Goal: Information Seeking & Learning: Check status

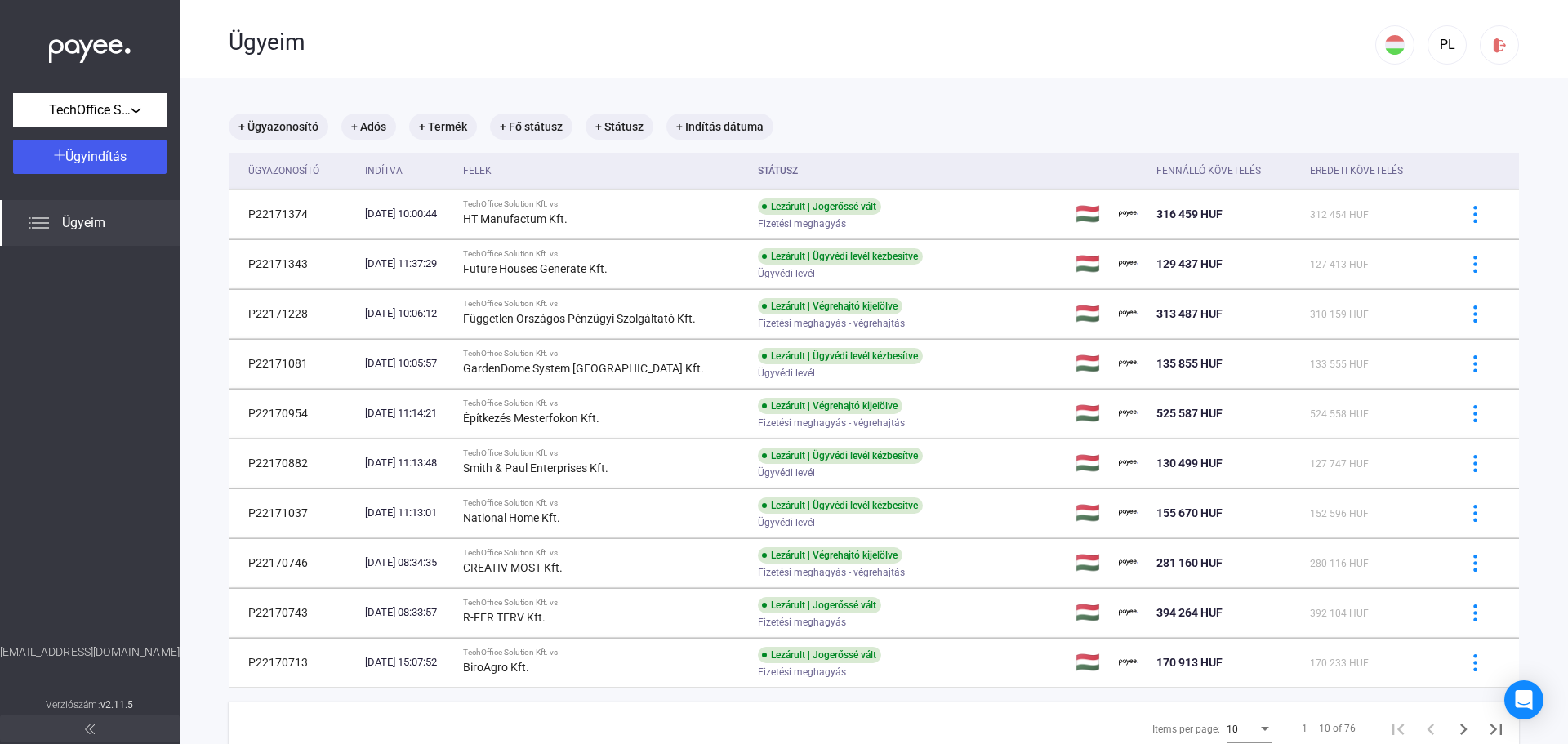
click at [492, 161] on div "Felek" at bounding box center [477, 171] width 29 height 20
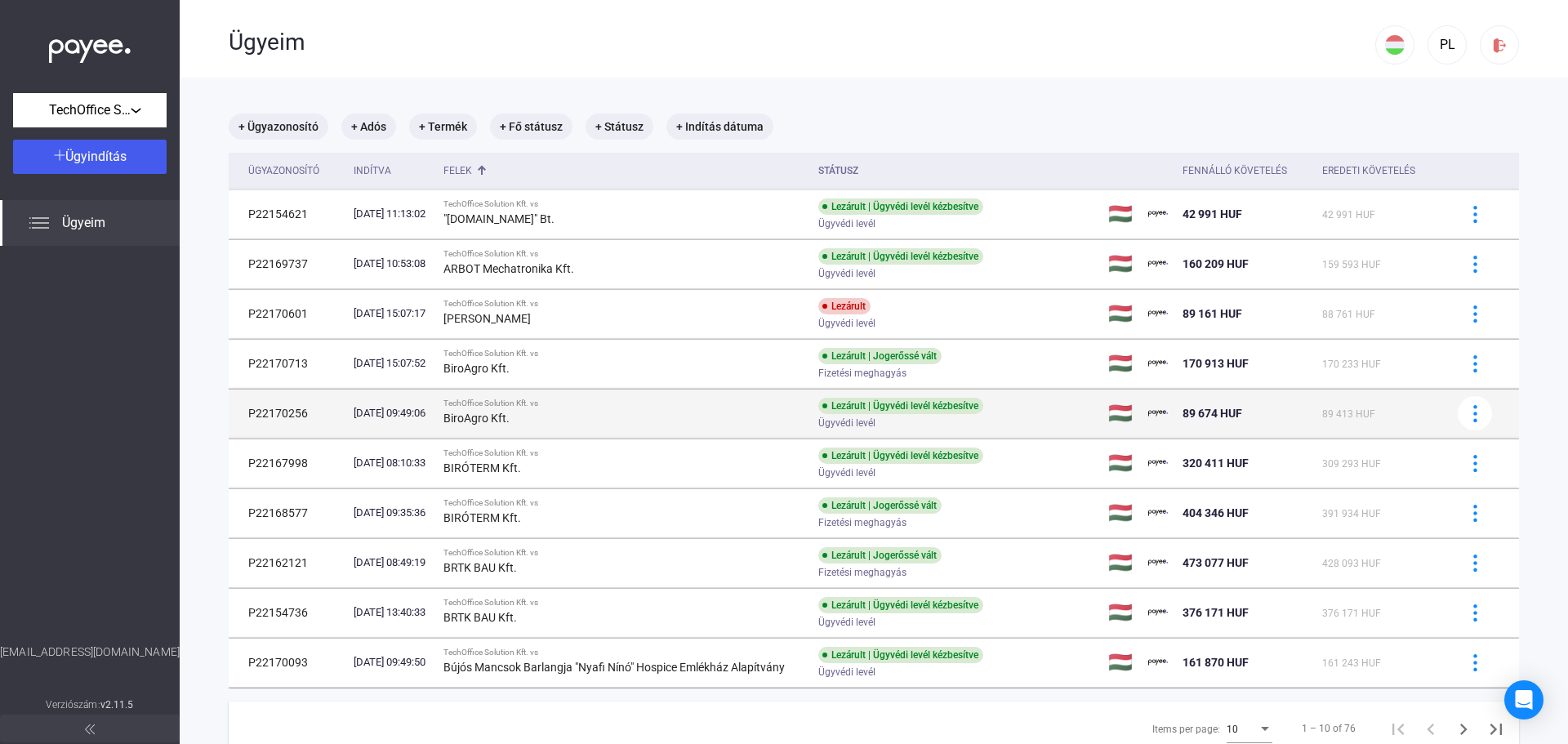
scroll to position [78, 0]
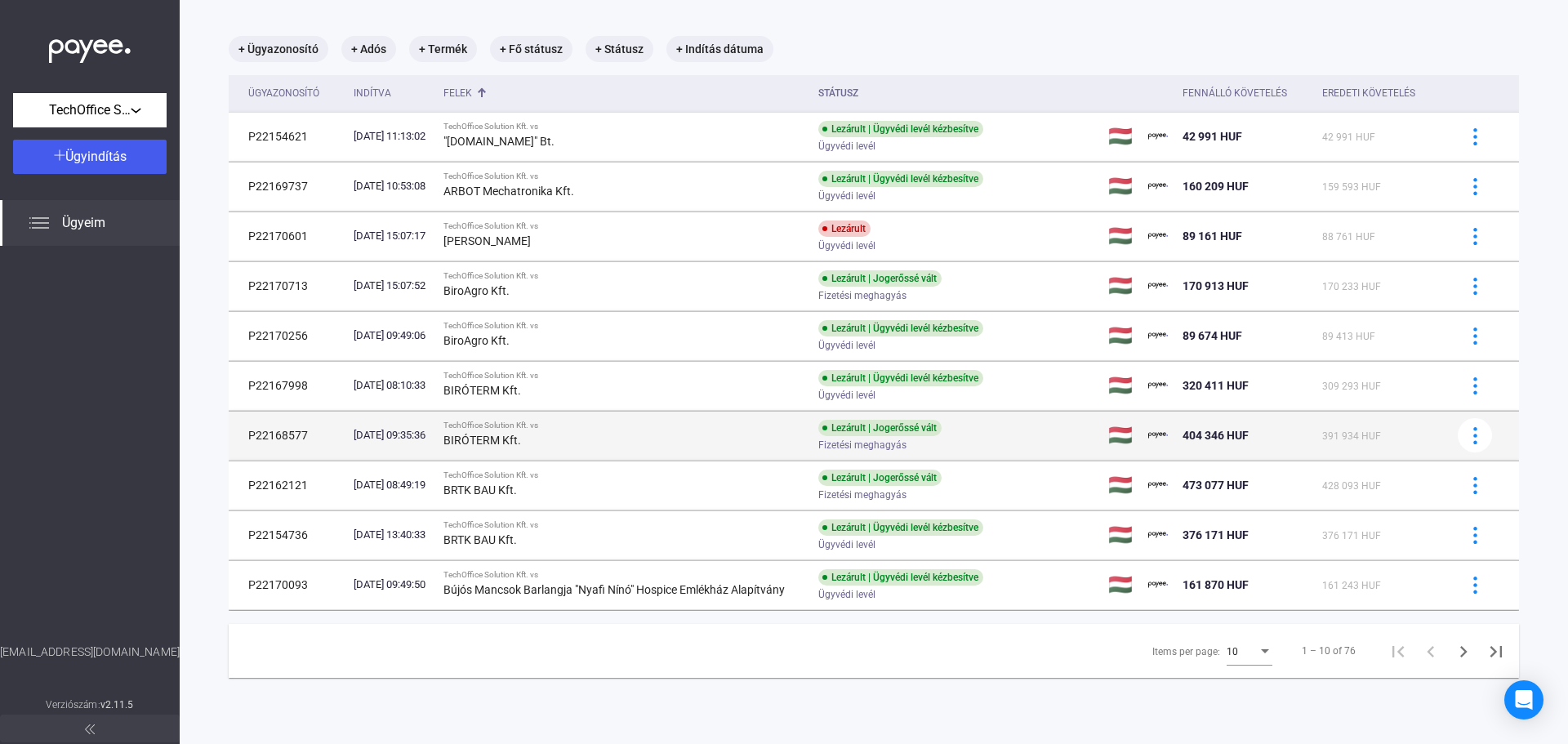
drag, startPoint x: 925, startPoint y: 440, endPoint x: 822, endPoint y: 428, distance: 103.7
click at [822, 428] on tr "P22168577 2025.03.27. 09:35:36 TechOffice Solution Kft. vs BIRÓTERM Kft. Lezáru…" at bounding box center [873, 436] width 1290 height 49
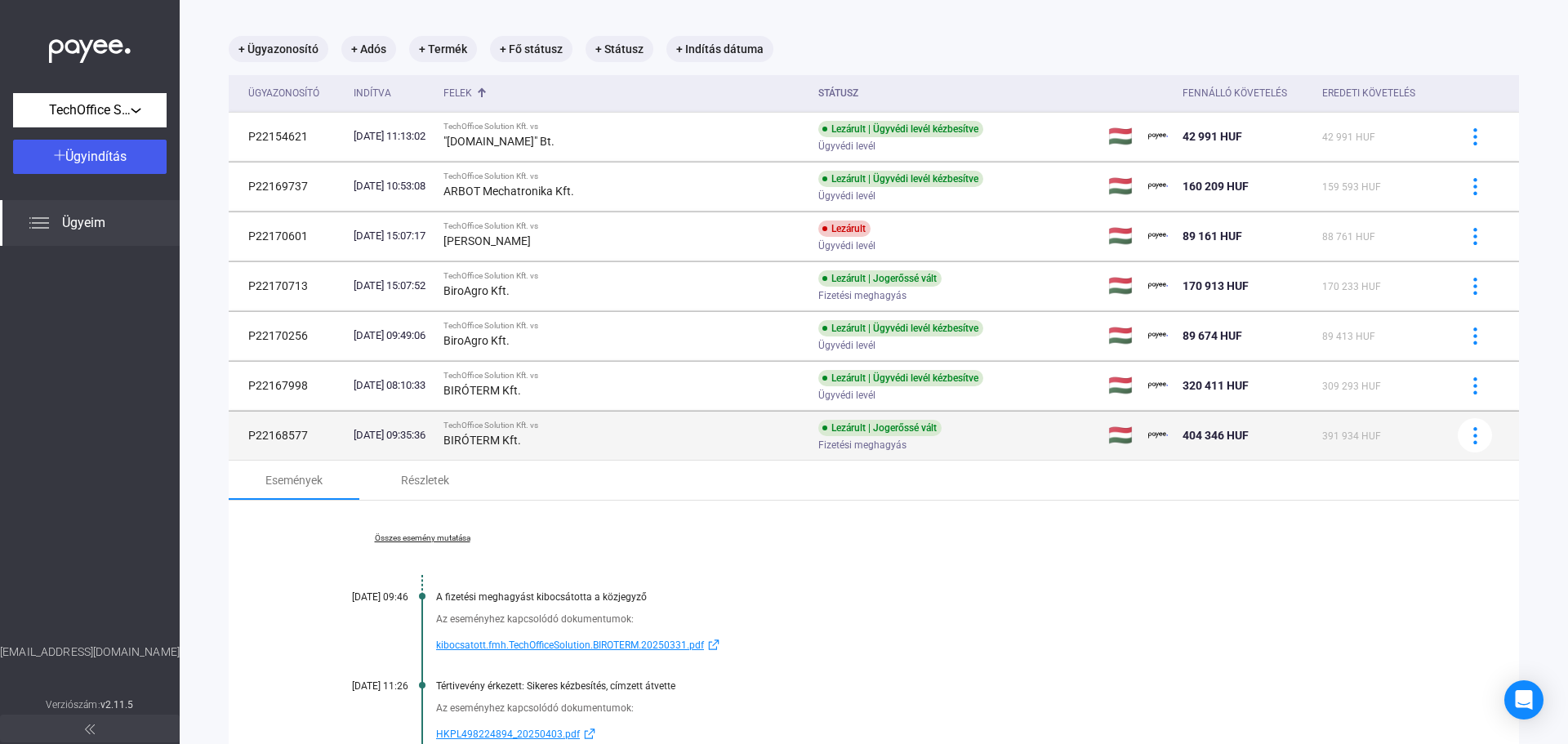
click at [741, 428] on div "TechOffice Solution Kft. vs" at bounding box center [624, 426] width 362 height 10
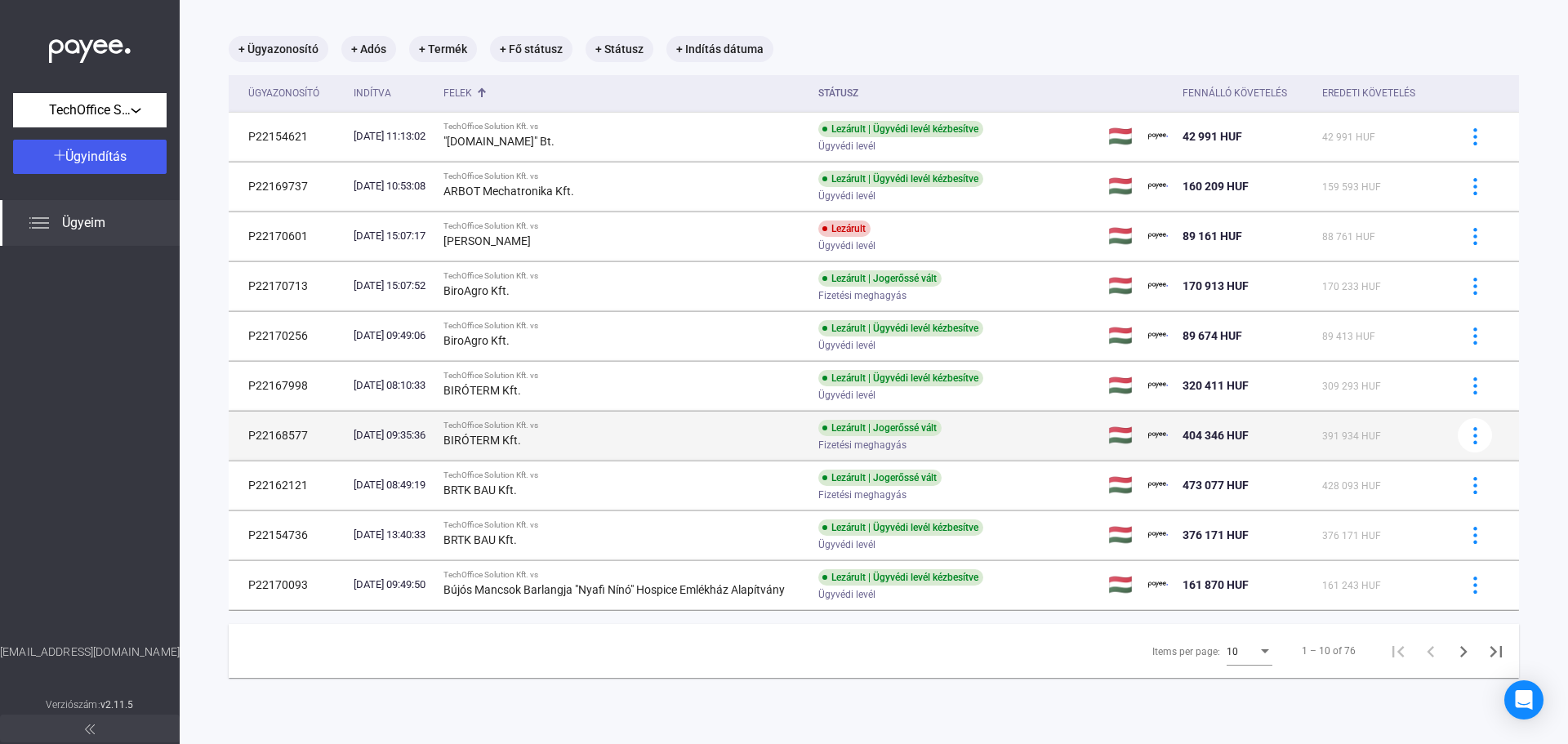
click at [376, 438] on div "[DATE] 09:35:36" at bounding box center [392, 436] width 77 height 16
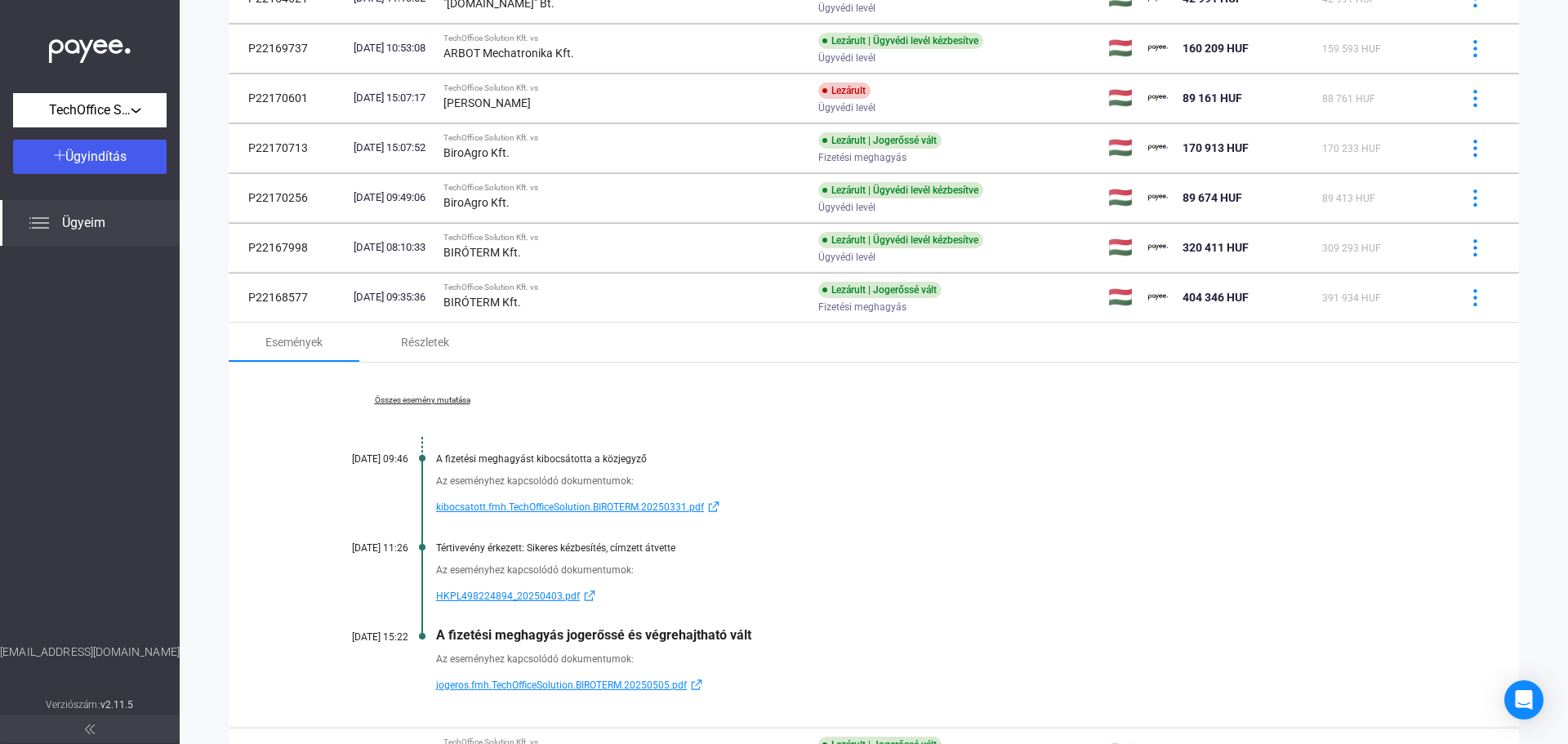
scroll to position [241, 0]
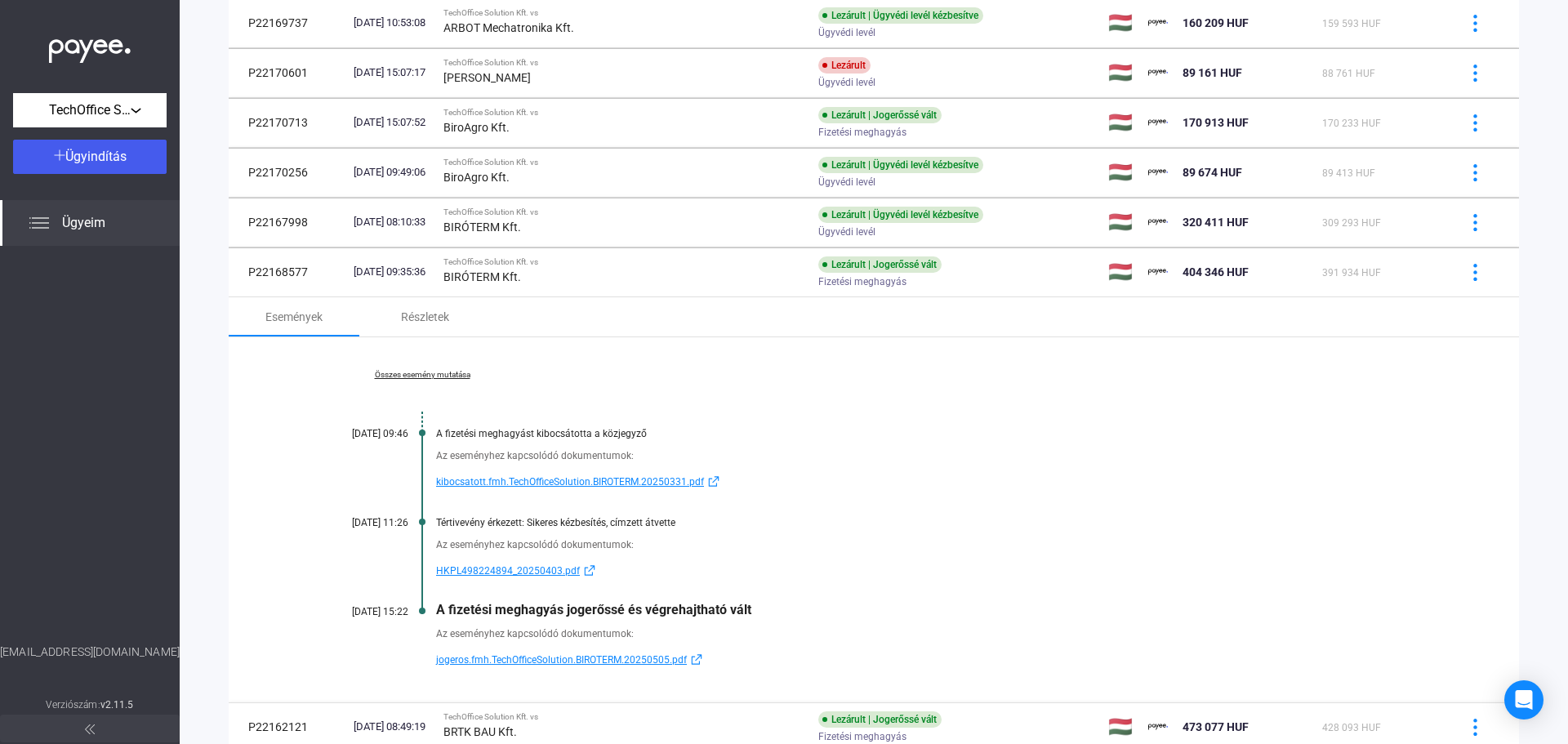
click at [631, 432] on div "A fizetési meghagyást kibocsátotta a közjegyző" at bounding box center [937, 434] width 1001 height 11
click at [631, 430] on div "A fizetési meghagyást kibocsátotta a közjegyző" at bounding box center [937, 434] width 1001 height 11
click at [707, 432] on div "A fizetési meghagyást kibocsátotta a közjegyző" at bounding box center [937, 434] width 1001 height 11
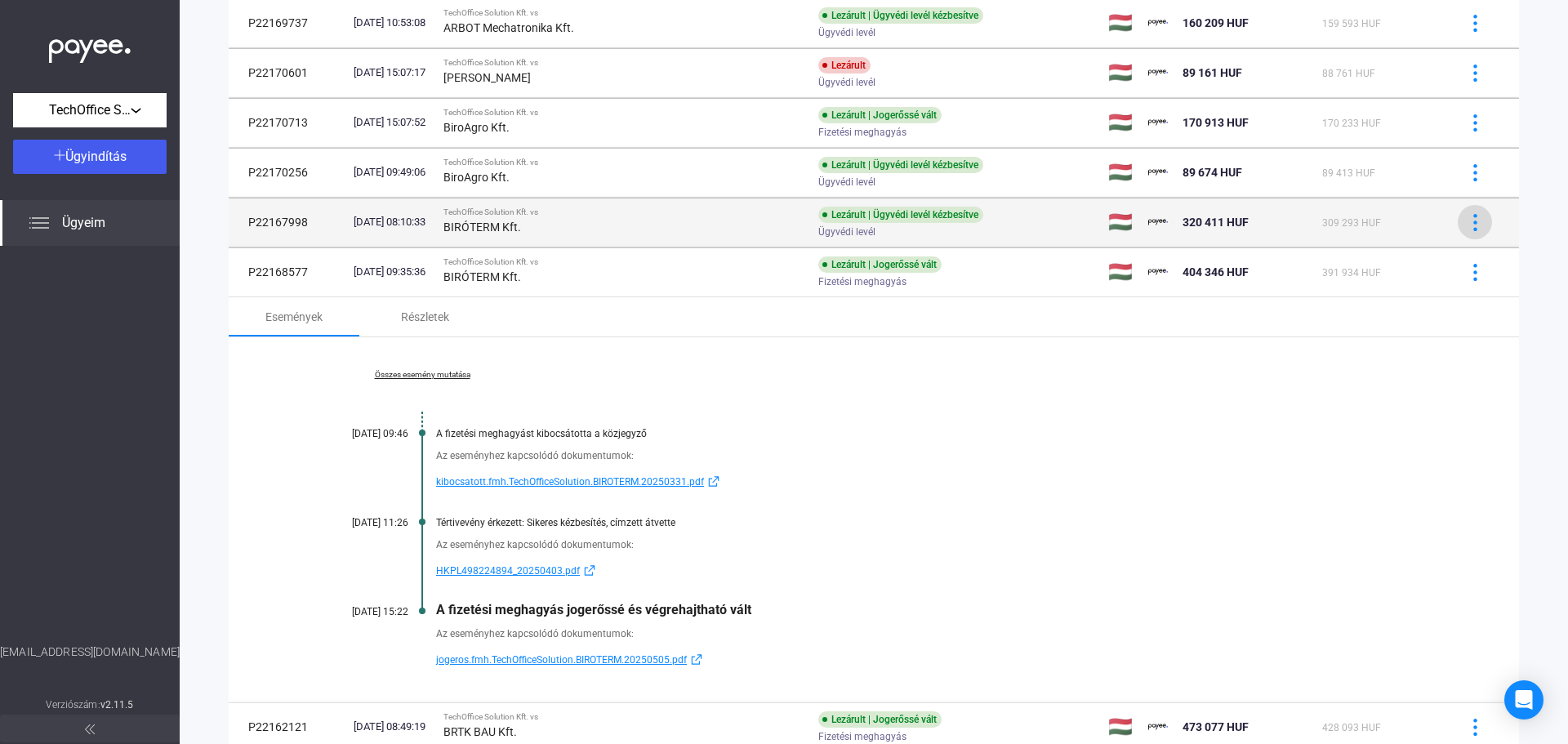
click at [1467, 225] on img at bounding box center [1475, 222] width 17 height 17
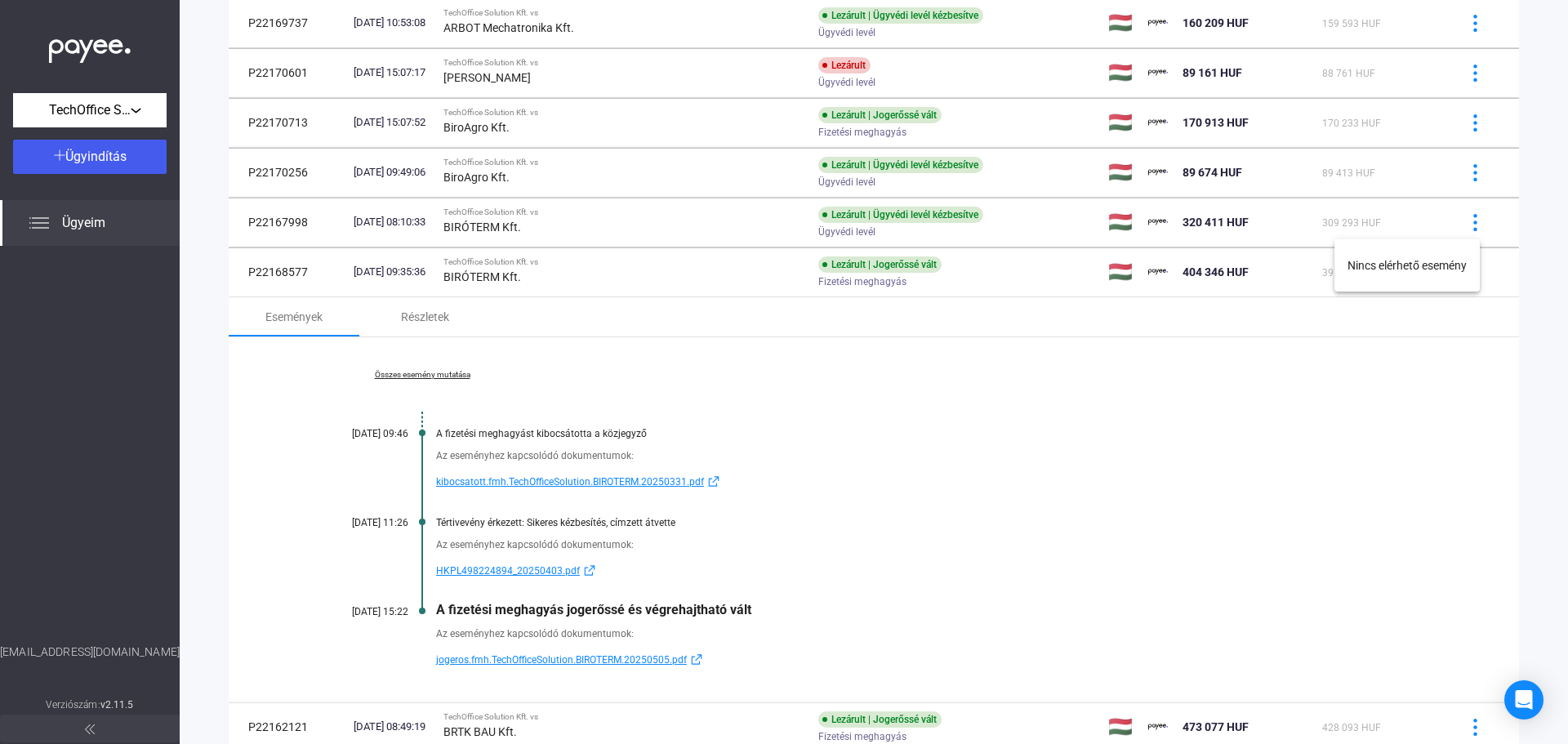
click at [1506, 349] on div at bounding box center [784, 372] width 1568 height 744
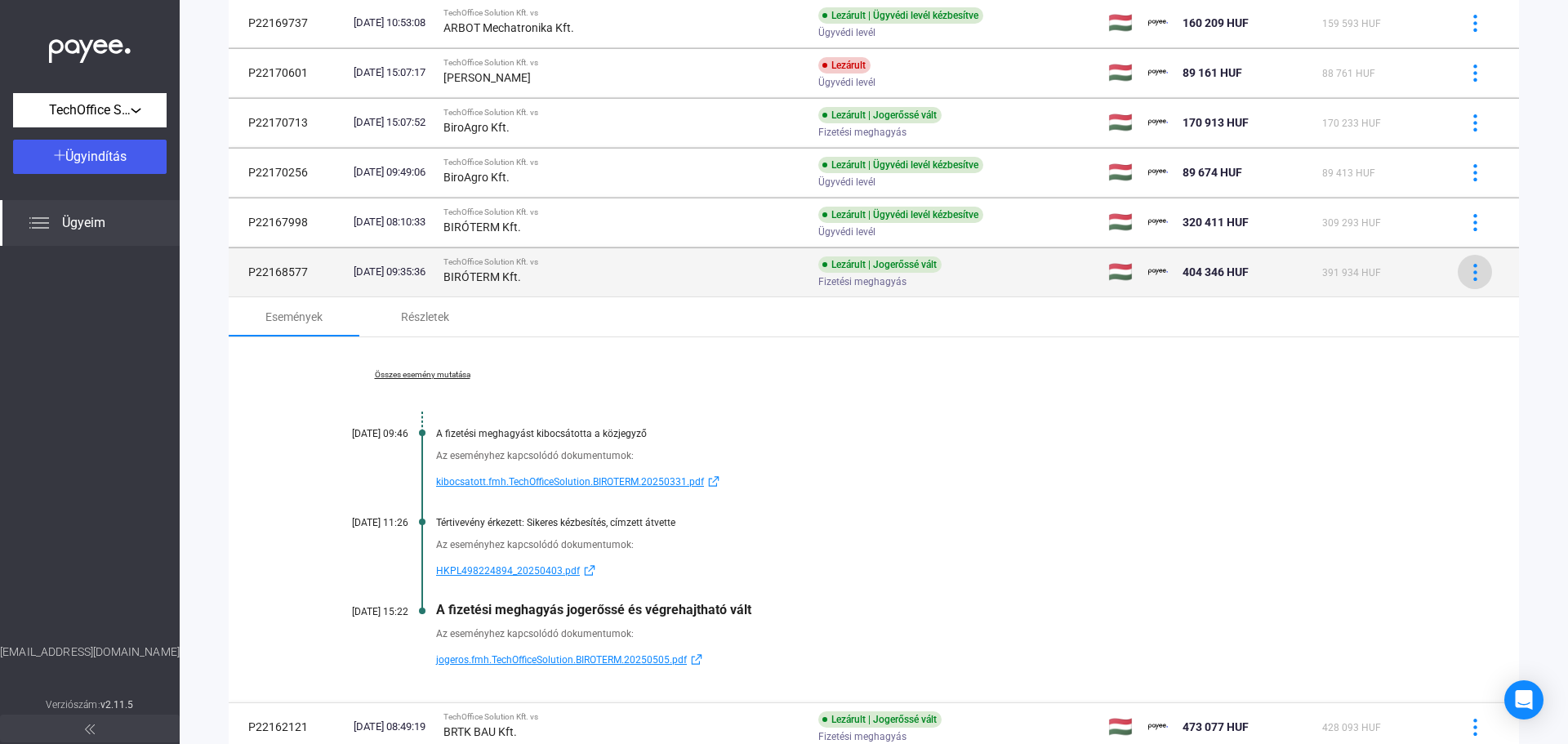
click at [1467, 276] on img at bounding box center [1475, 272] width 17 height 17
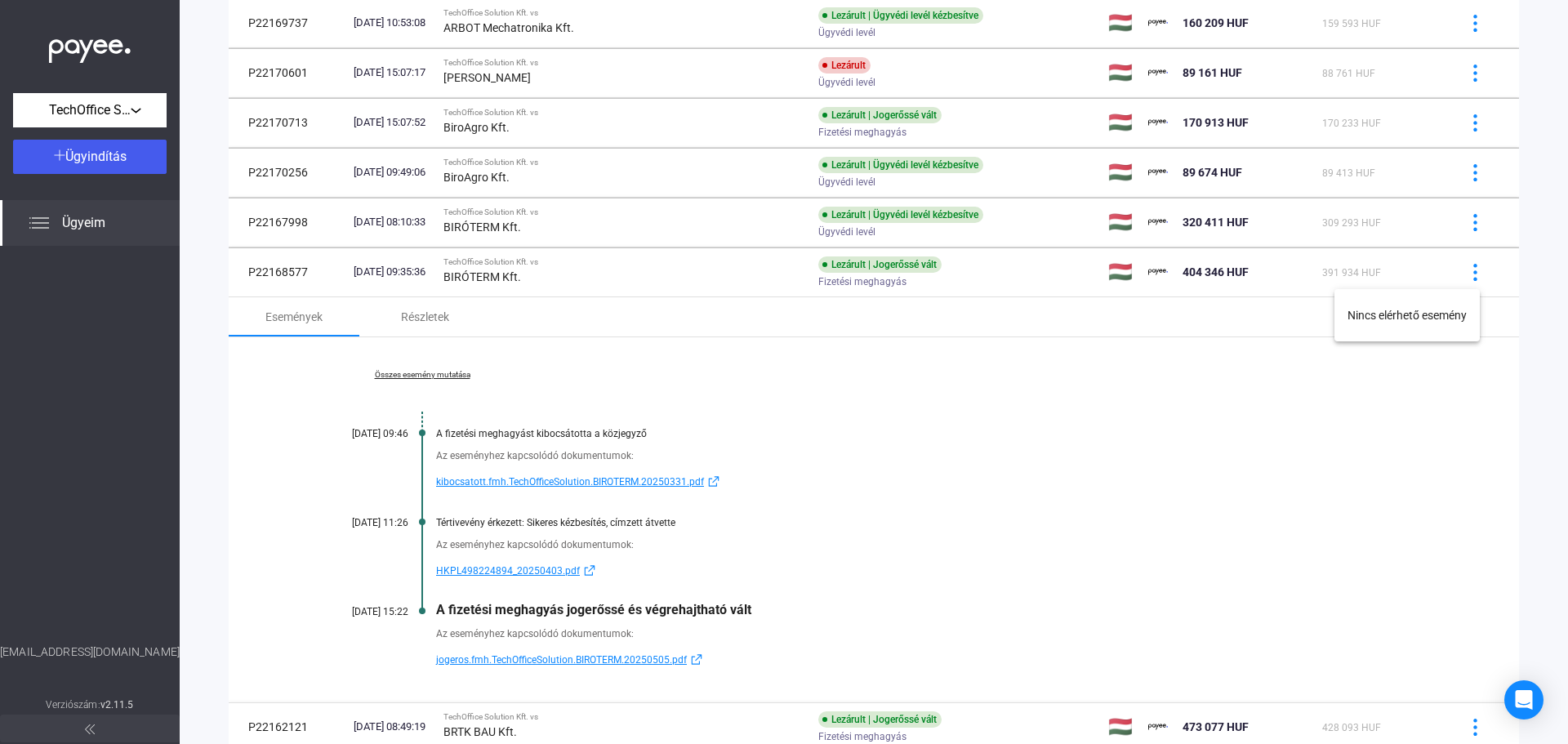
click at [1402, 265] on div at bounding box center [784, 372] width 1568 height 744
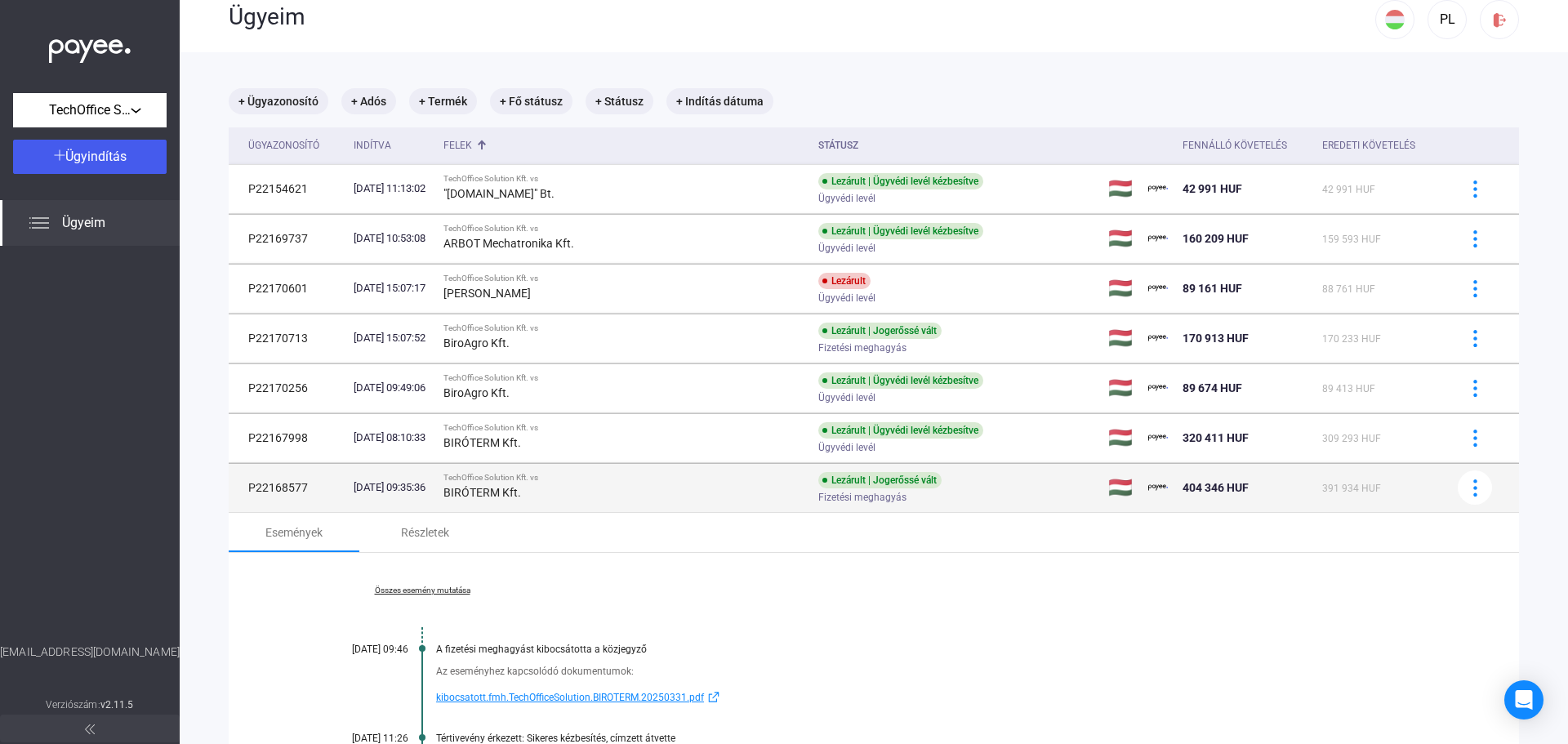
scroll to position [0, 0]
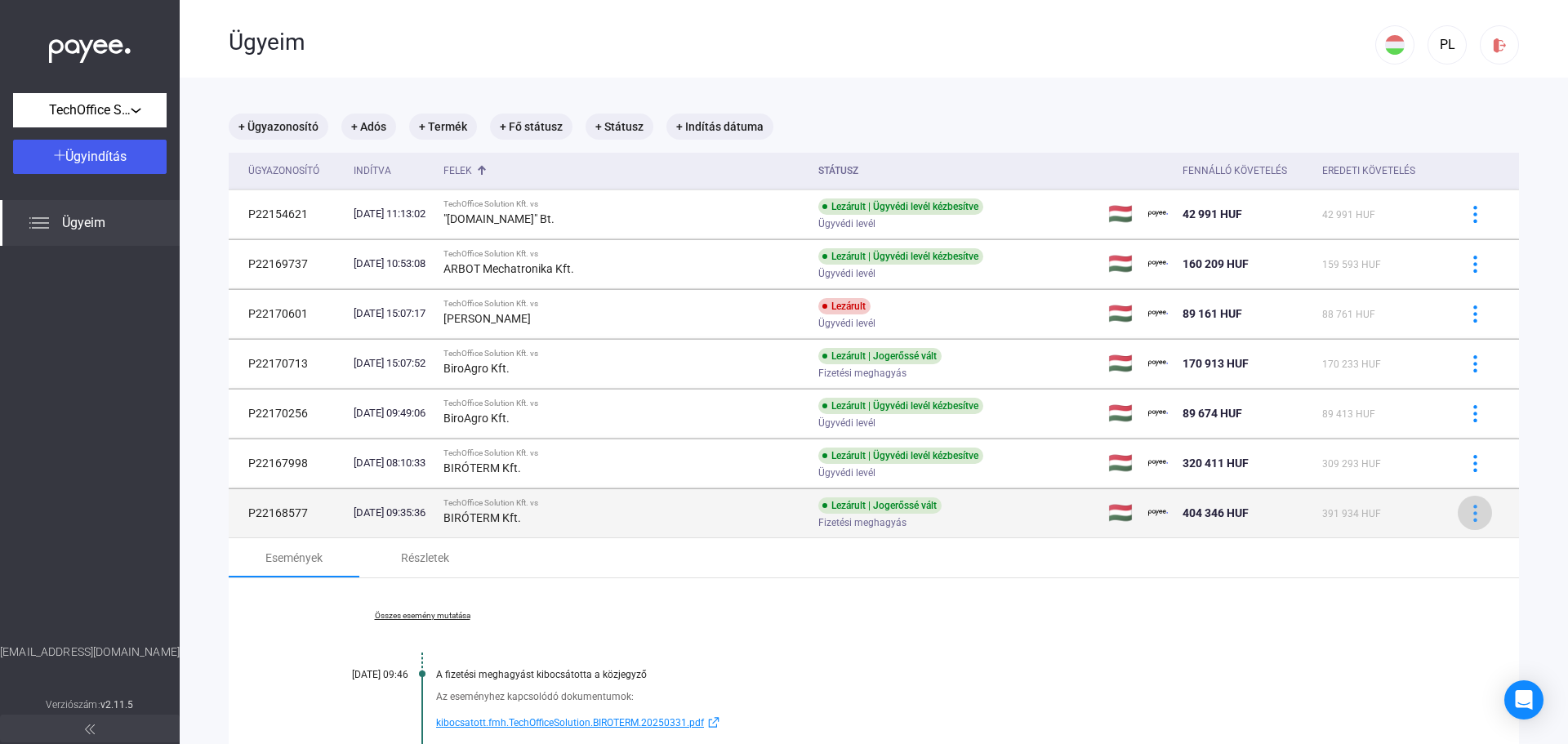
click at [1468, 509] on img at bounding box center [1475, 513] width 17 height 17
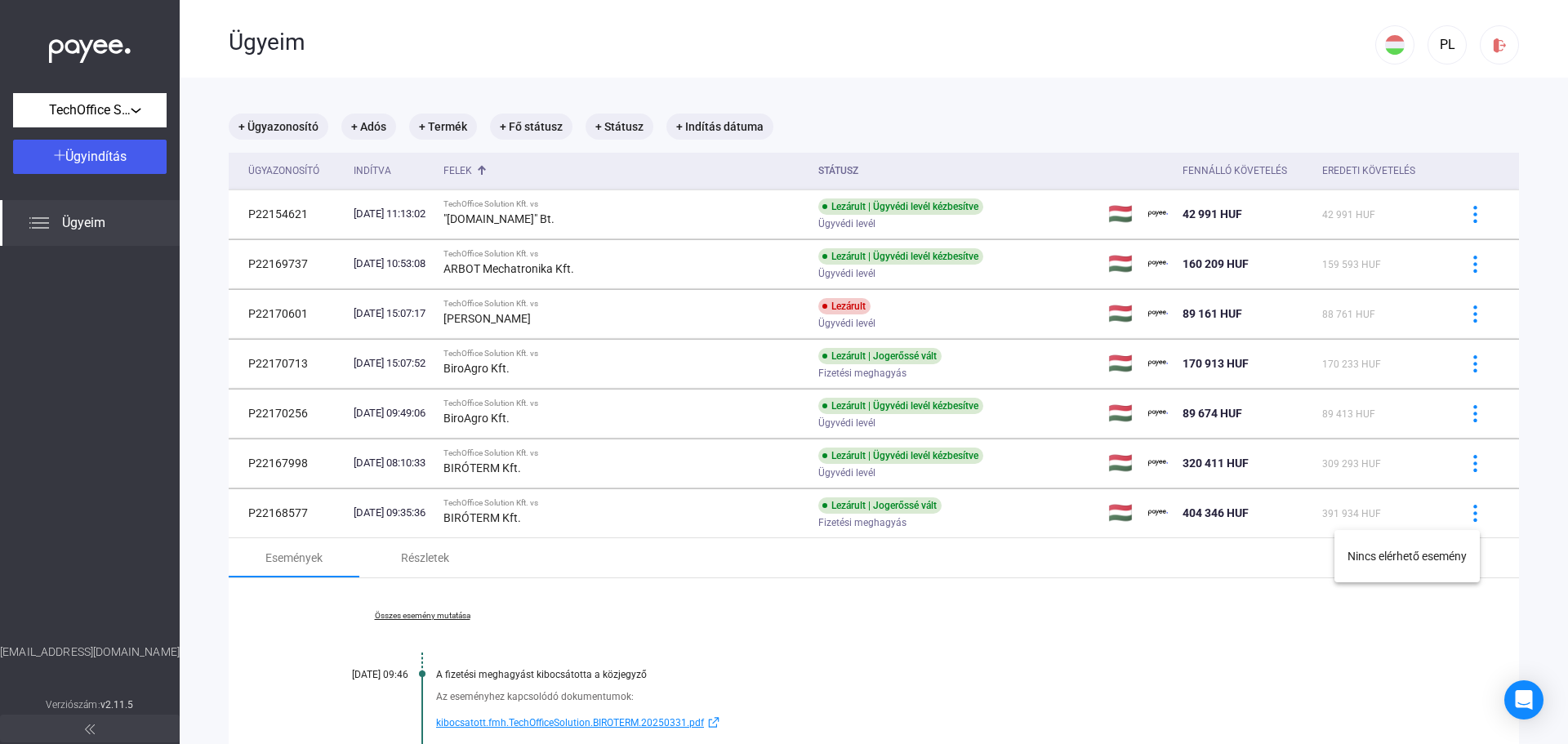
click at [975, 609] on div at bounding box center [784, 372] width 1568 height 744
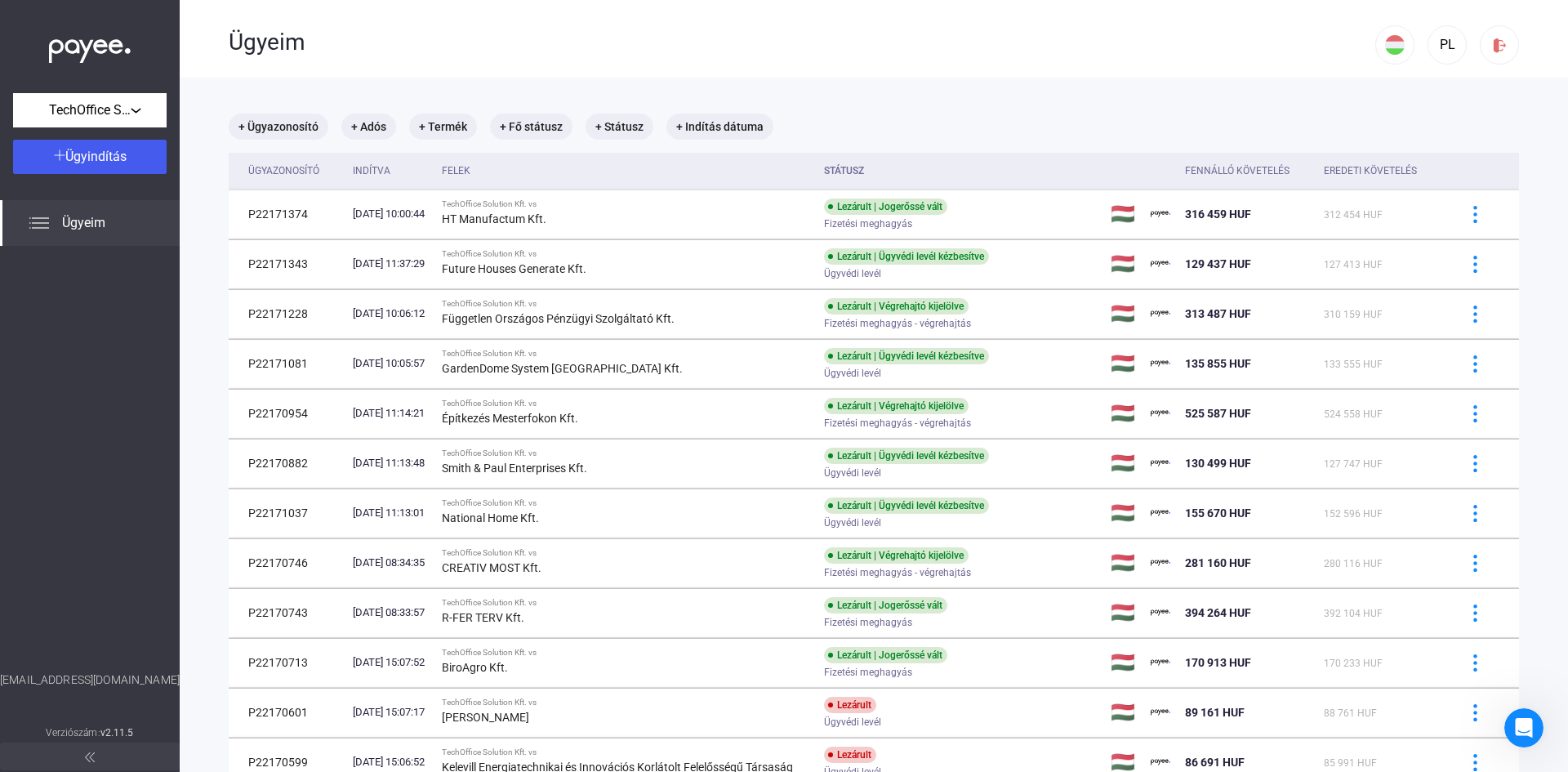
click at [552, 178] on div "Felek" at bounding box center [627, 171] width 369 height 20
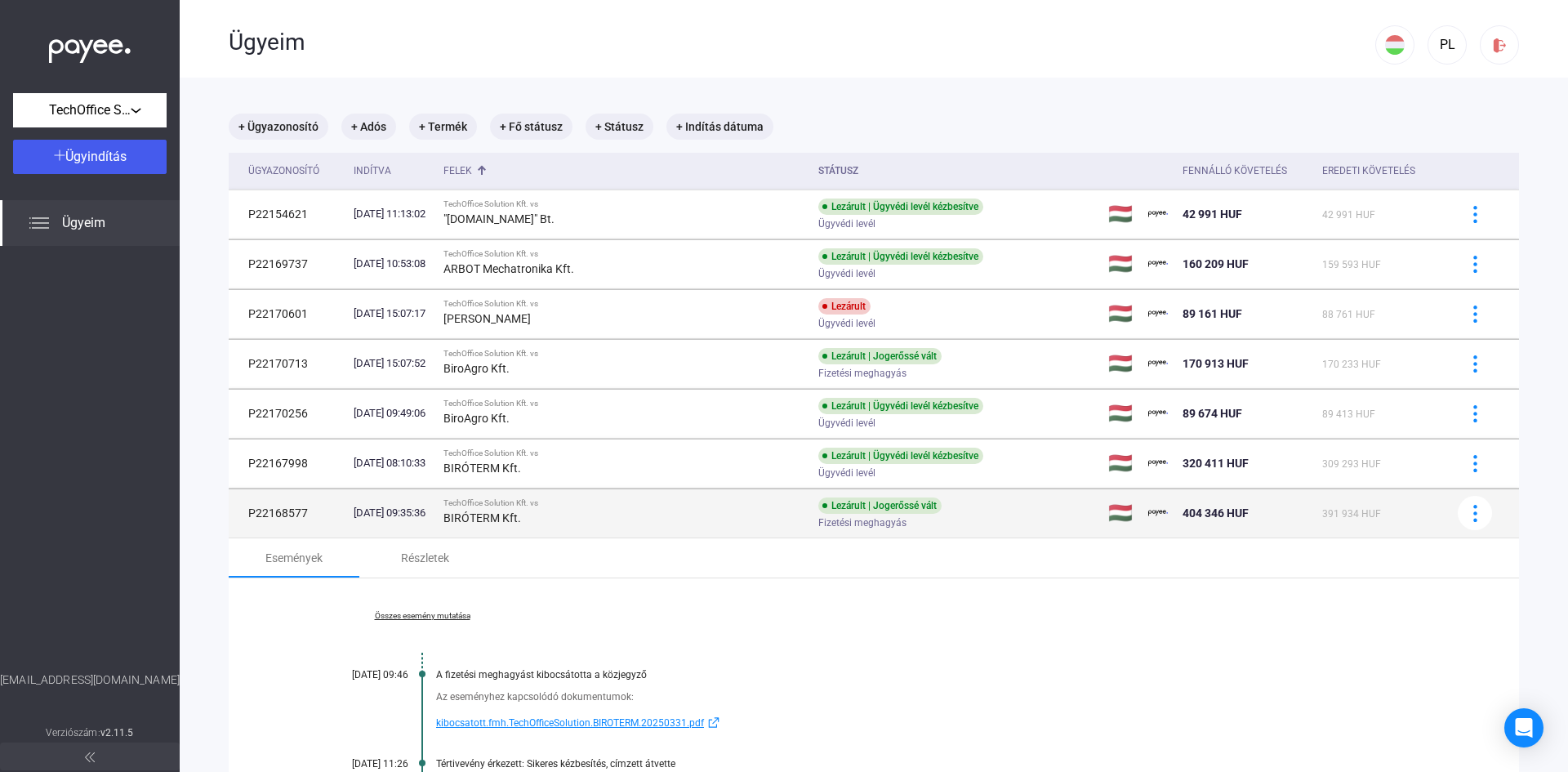
click at [650, 518] on div "BIRÓTERM Kft." at bounding box center [624, 518] width 362 height 20
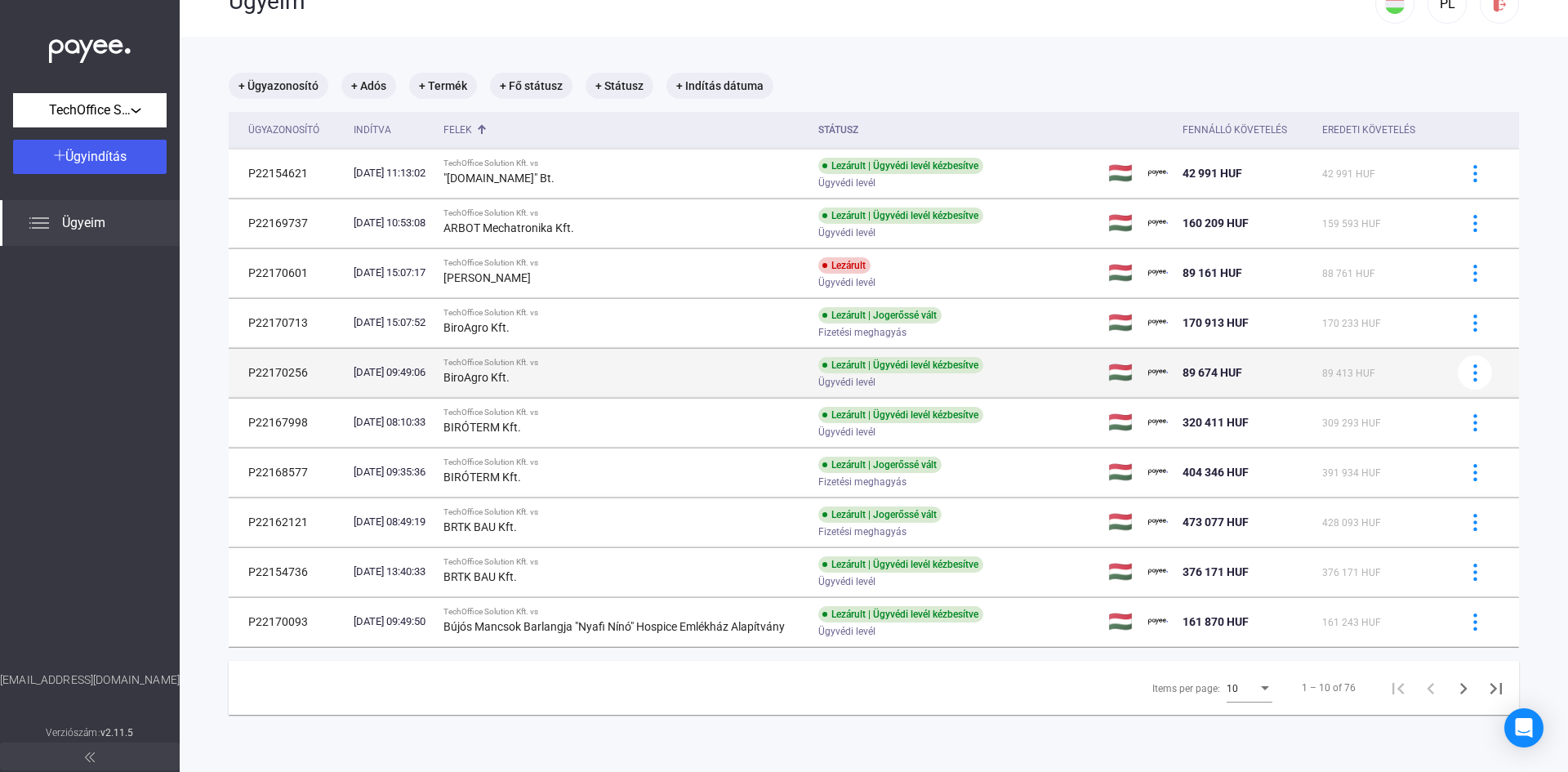
scroll to position [78, 0]
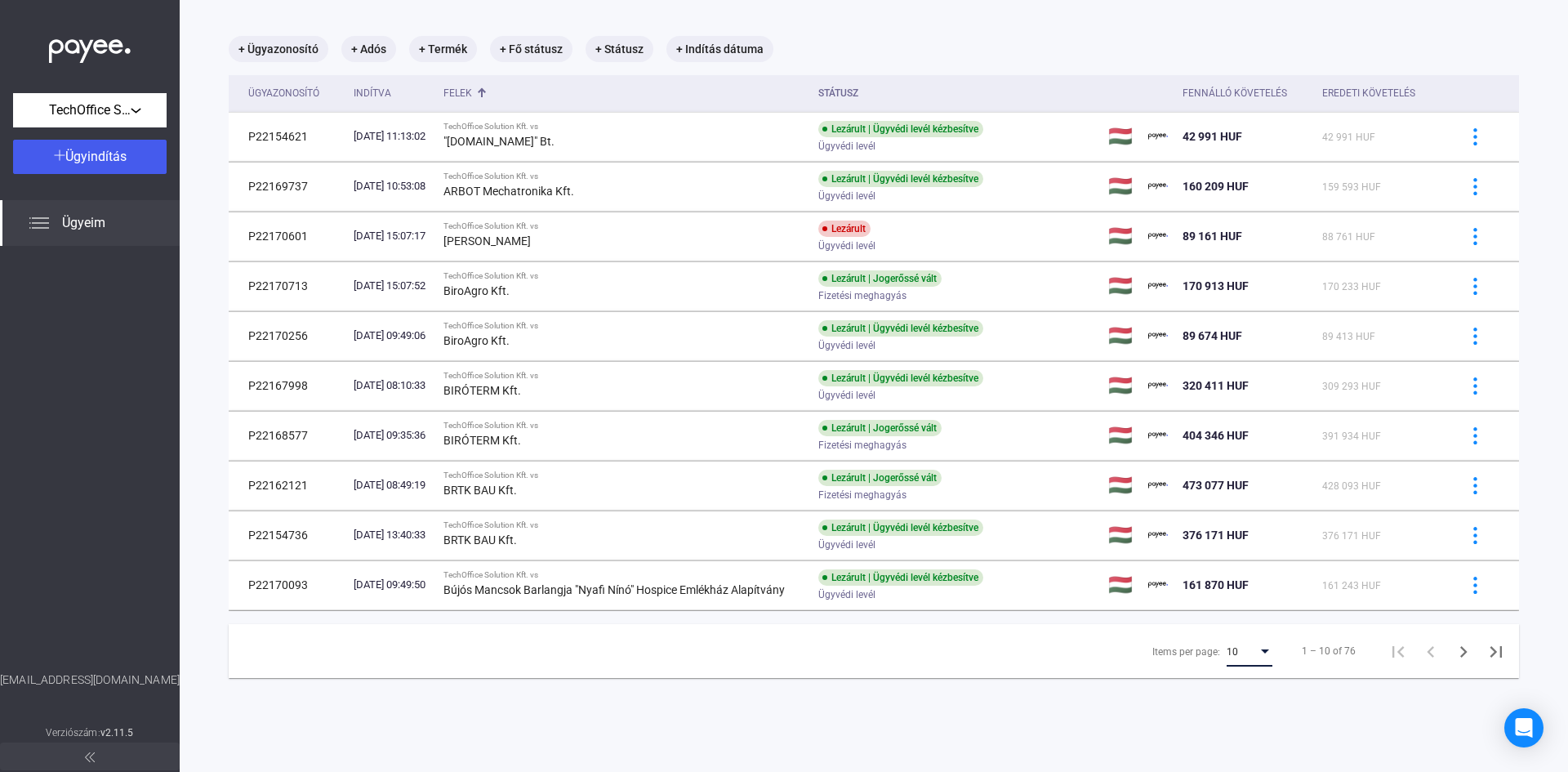
click at [1227, 655] on span "10" at bounding box center [1233, 652] width 11 height 11
click at [1235, 682] on span "25" at bounding box center [1238, 682] width 46 height 20
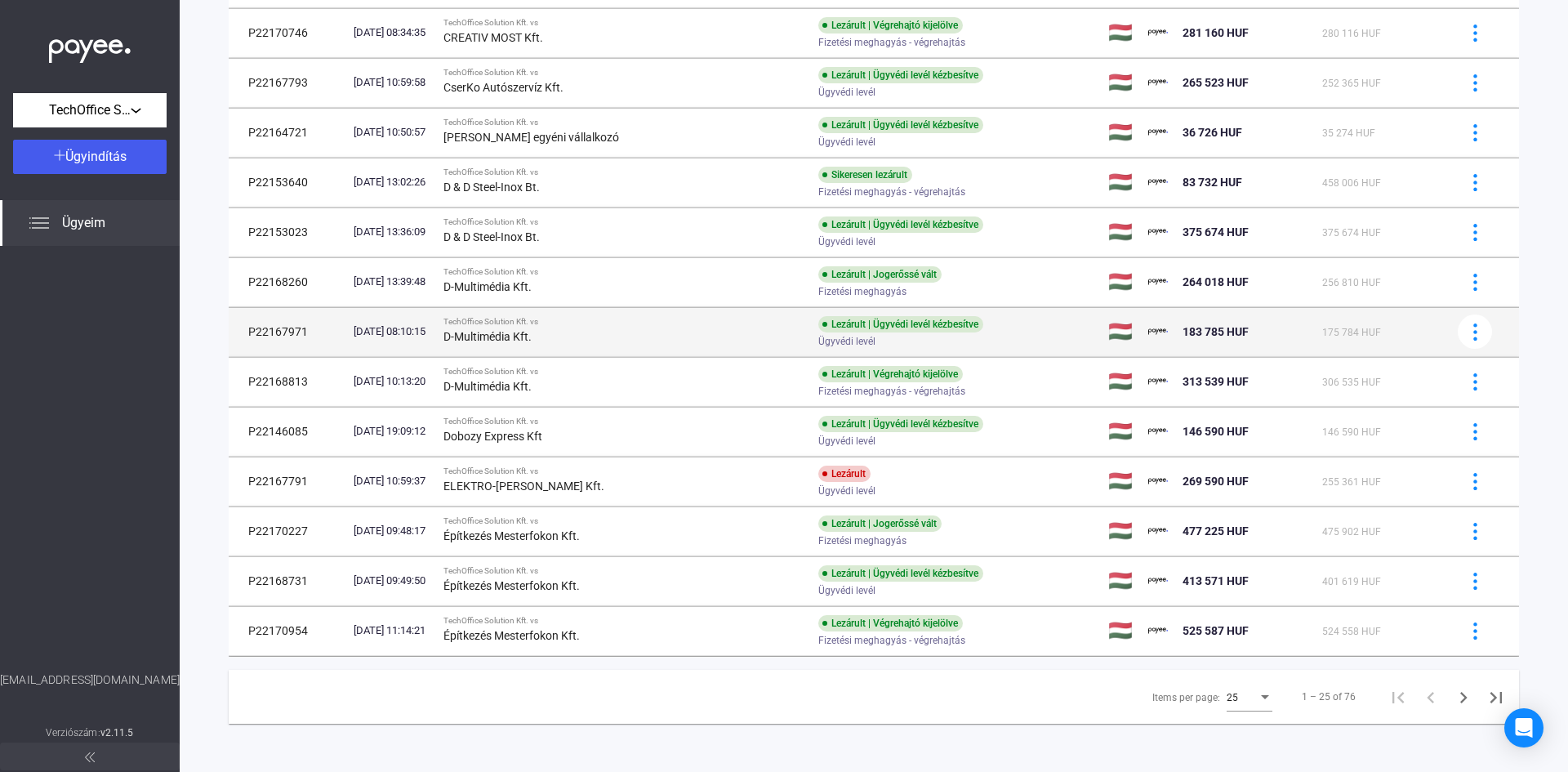
scroll to position [780, 0]
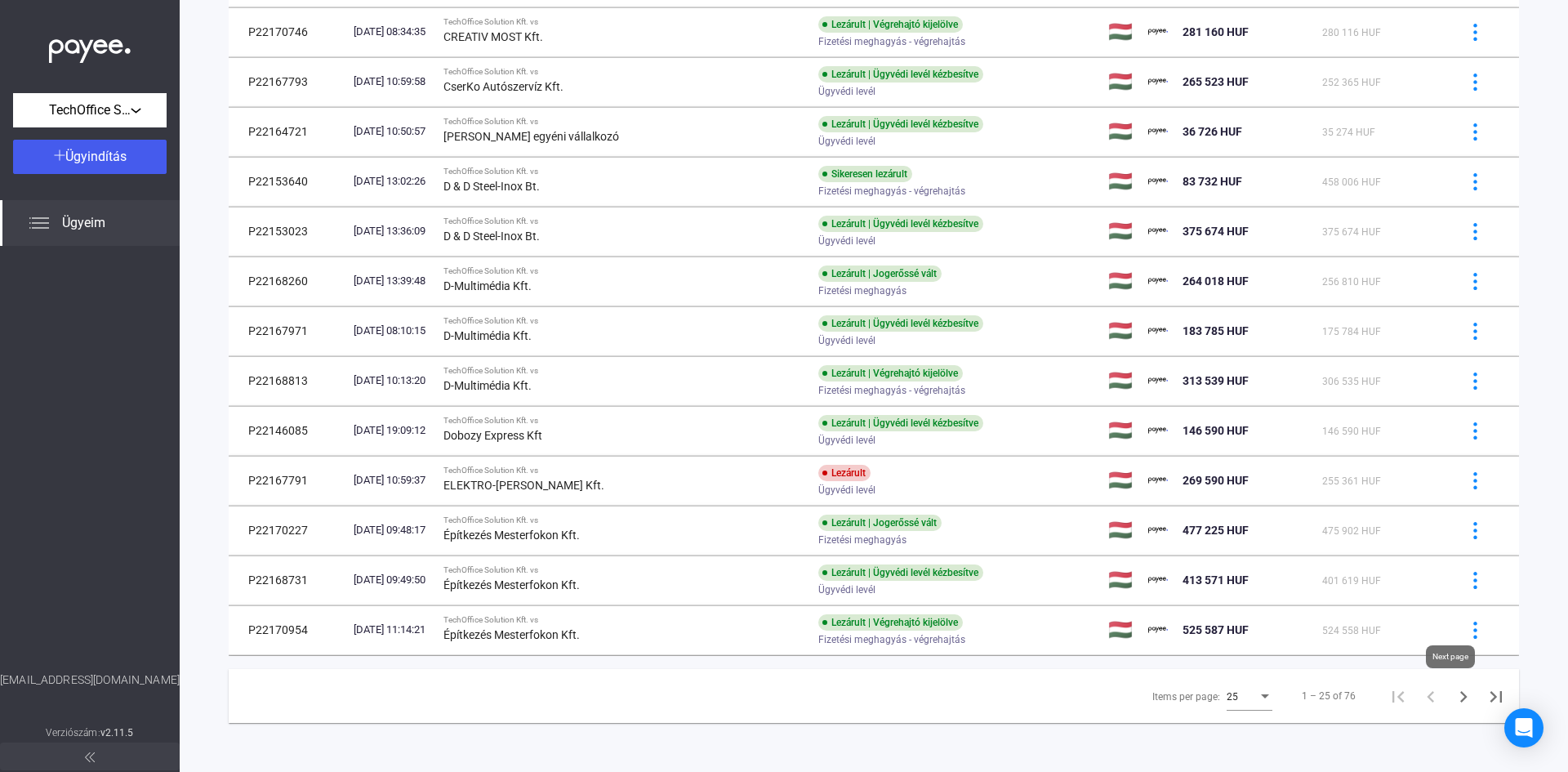
click at [1453, 693] on icon "Next page" at bounding box center [1464, 697] width 23 height 23
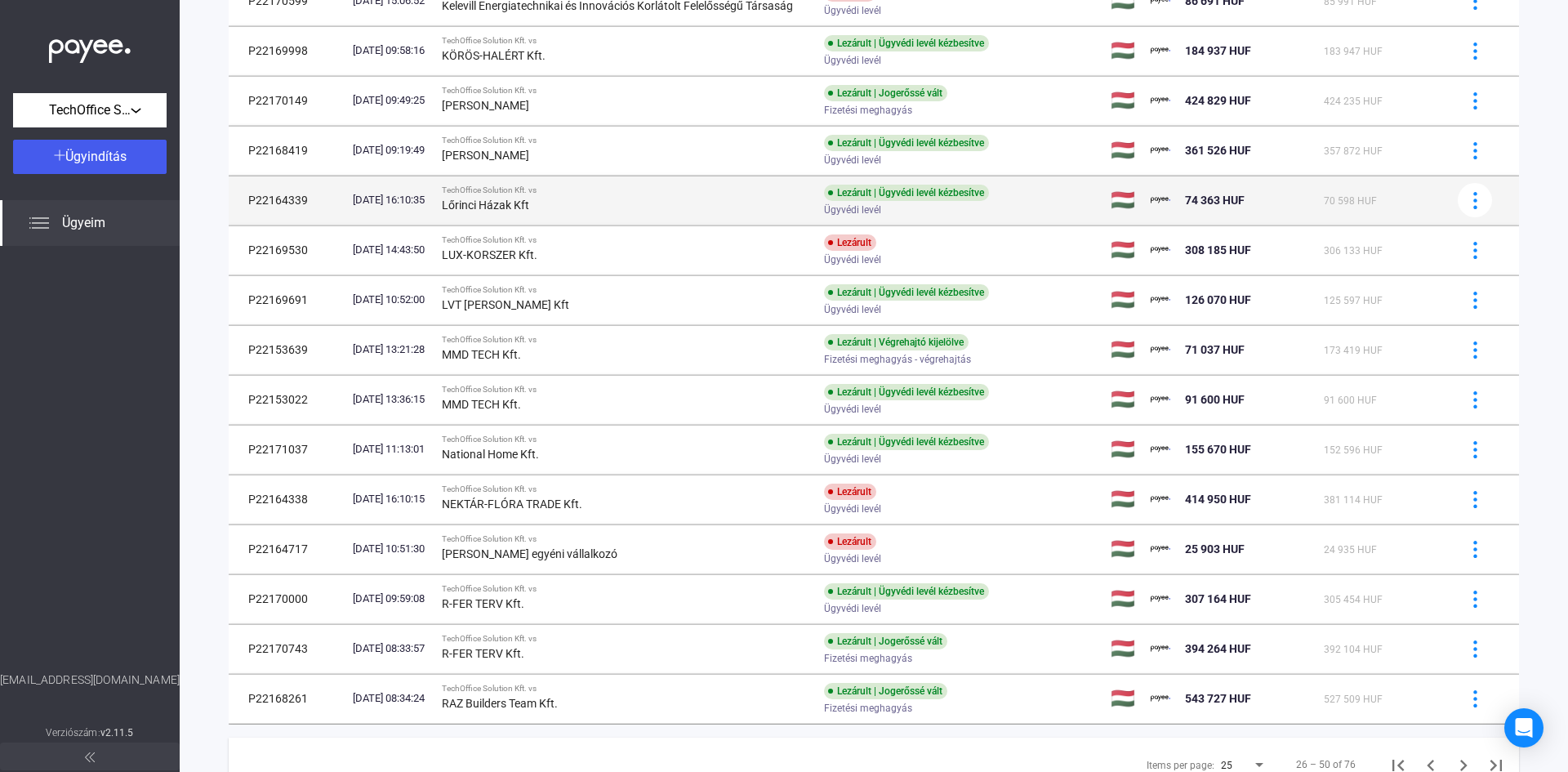
scroll to position [780, 0]
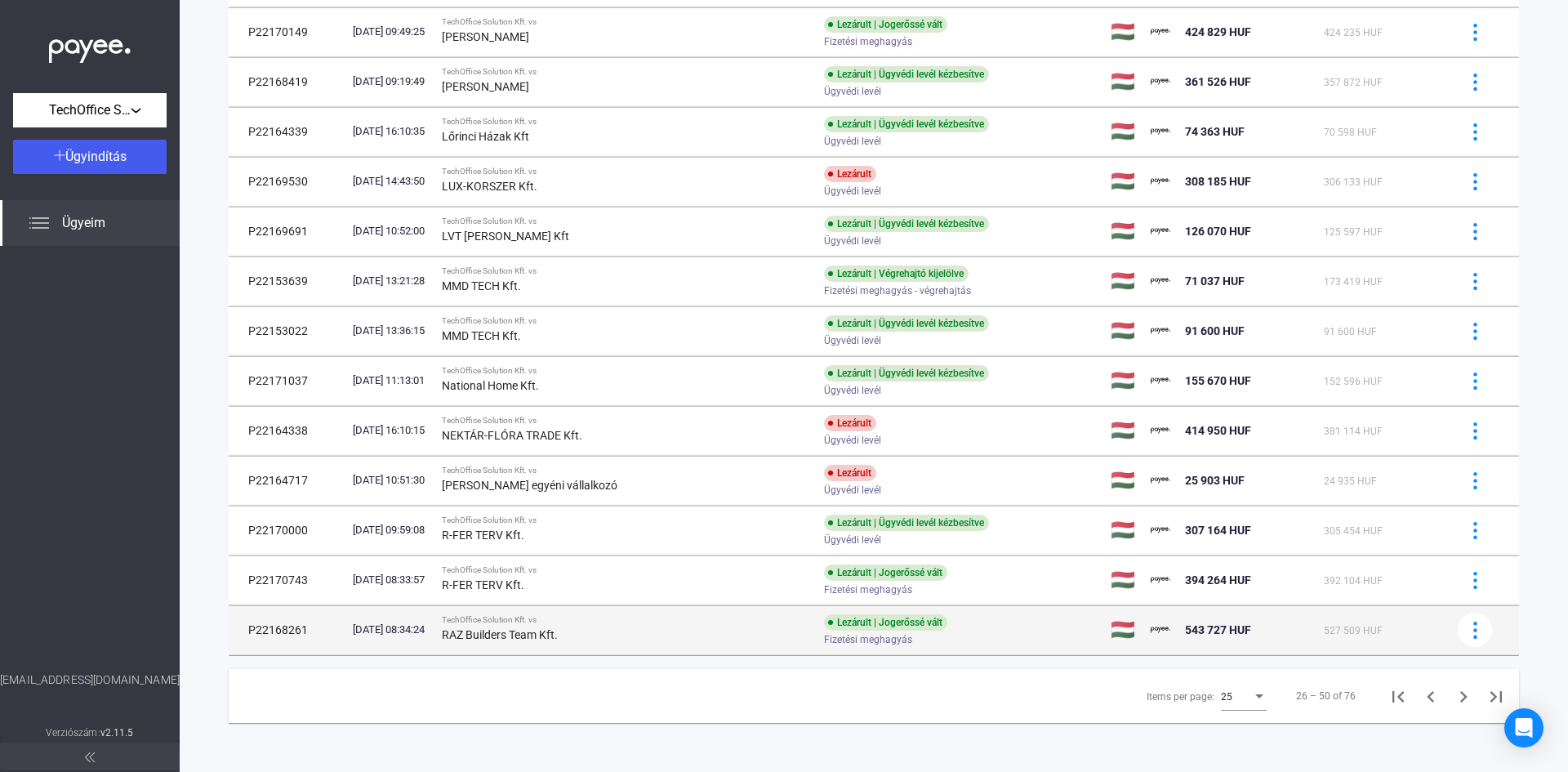
click at [597, 629] on div "RAZ Builders Team Kft." at bounding box center [627, 635] width 369 height 20
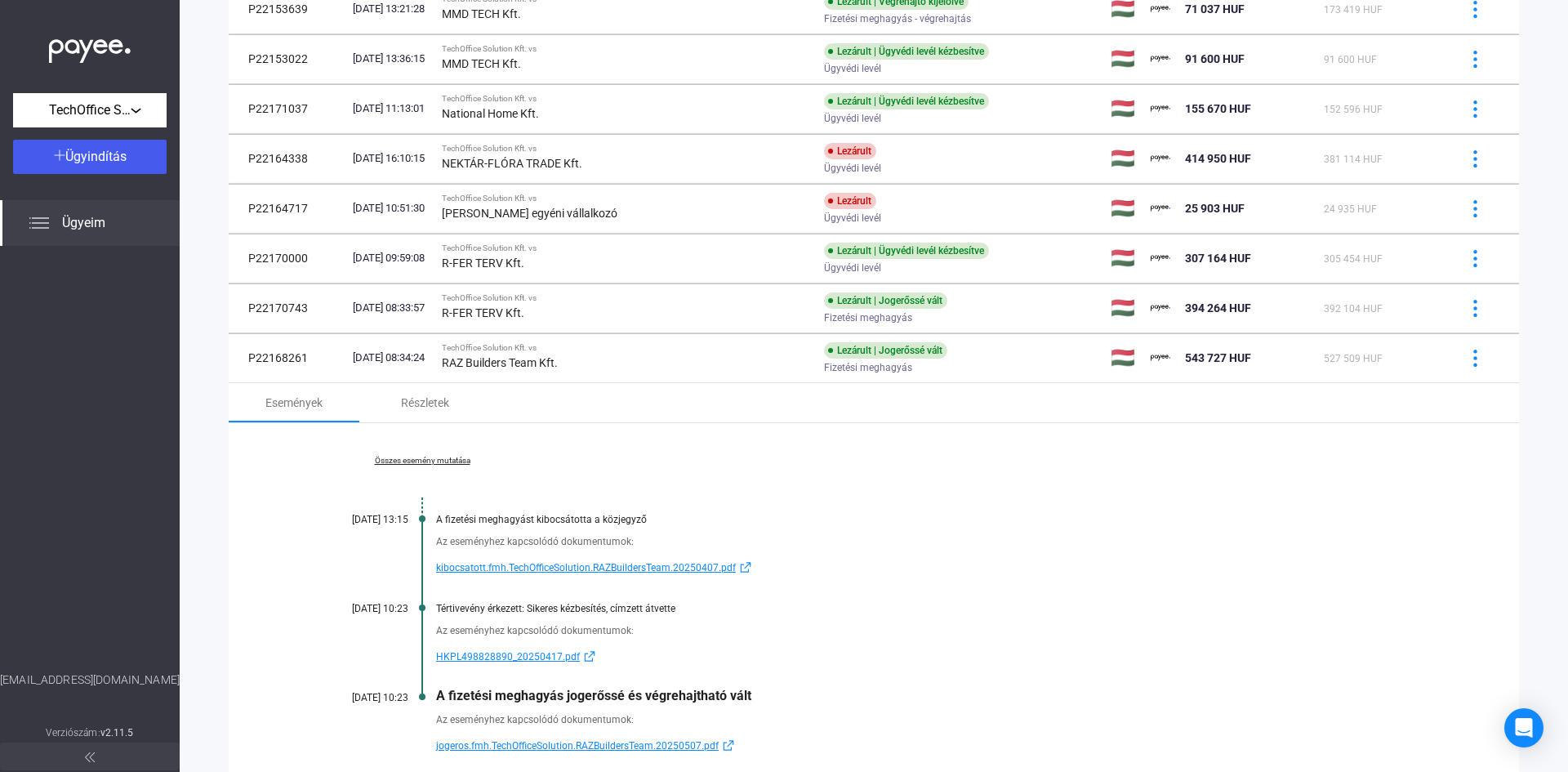
scroll to position [1185, 0]
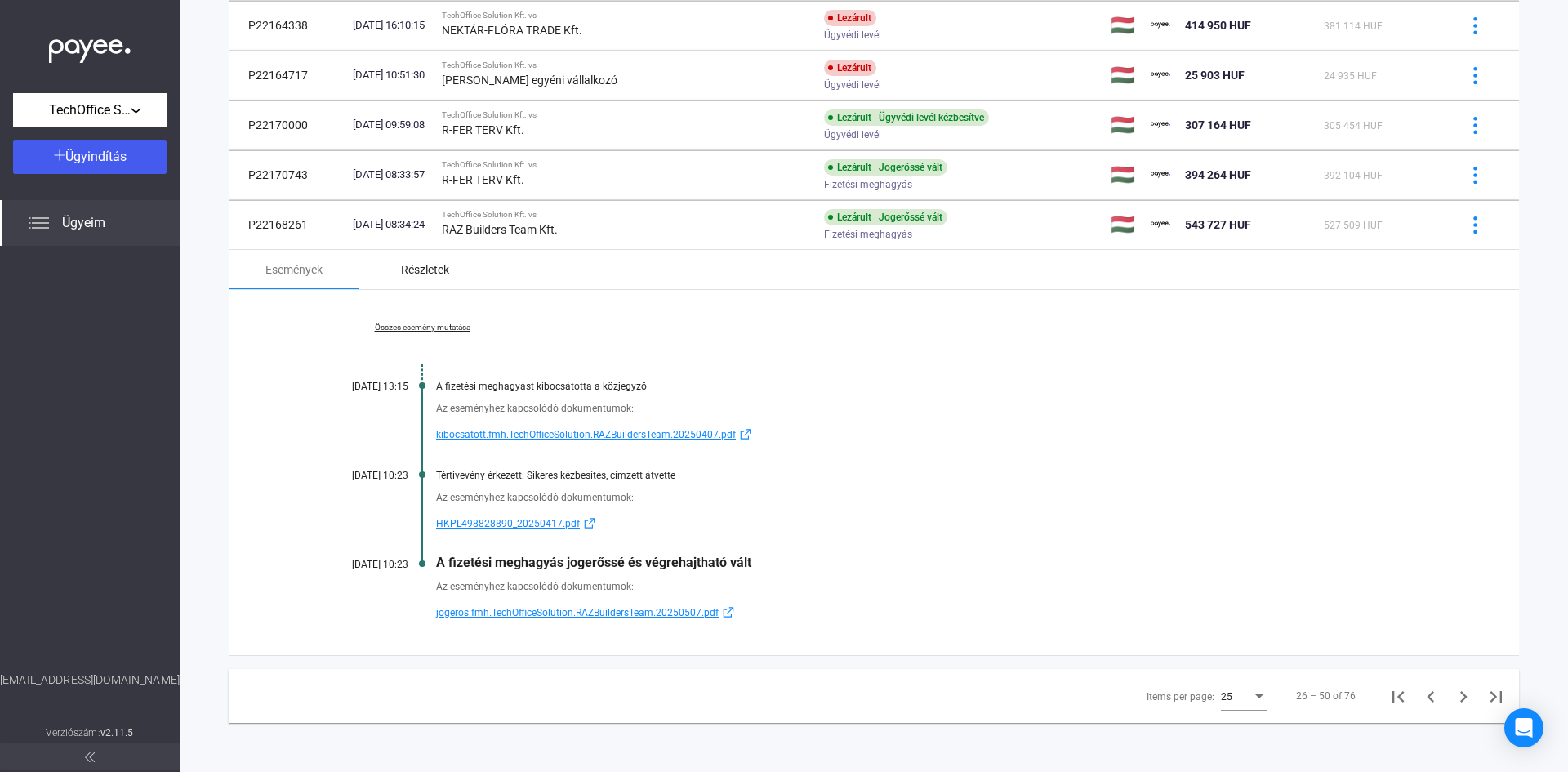
click at [411, 264] on div "Részletek" at bounding box center [425, 270] width 48 height 20
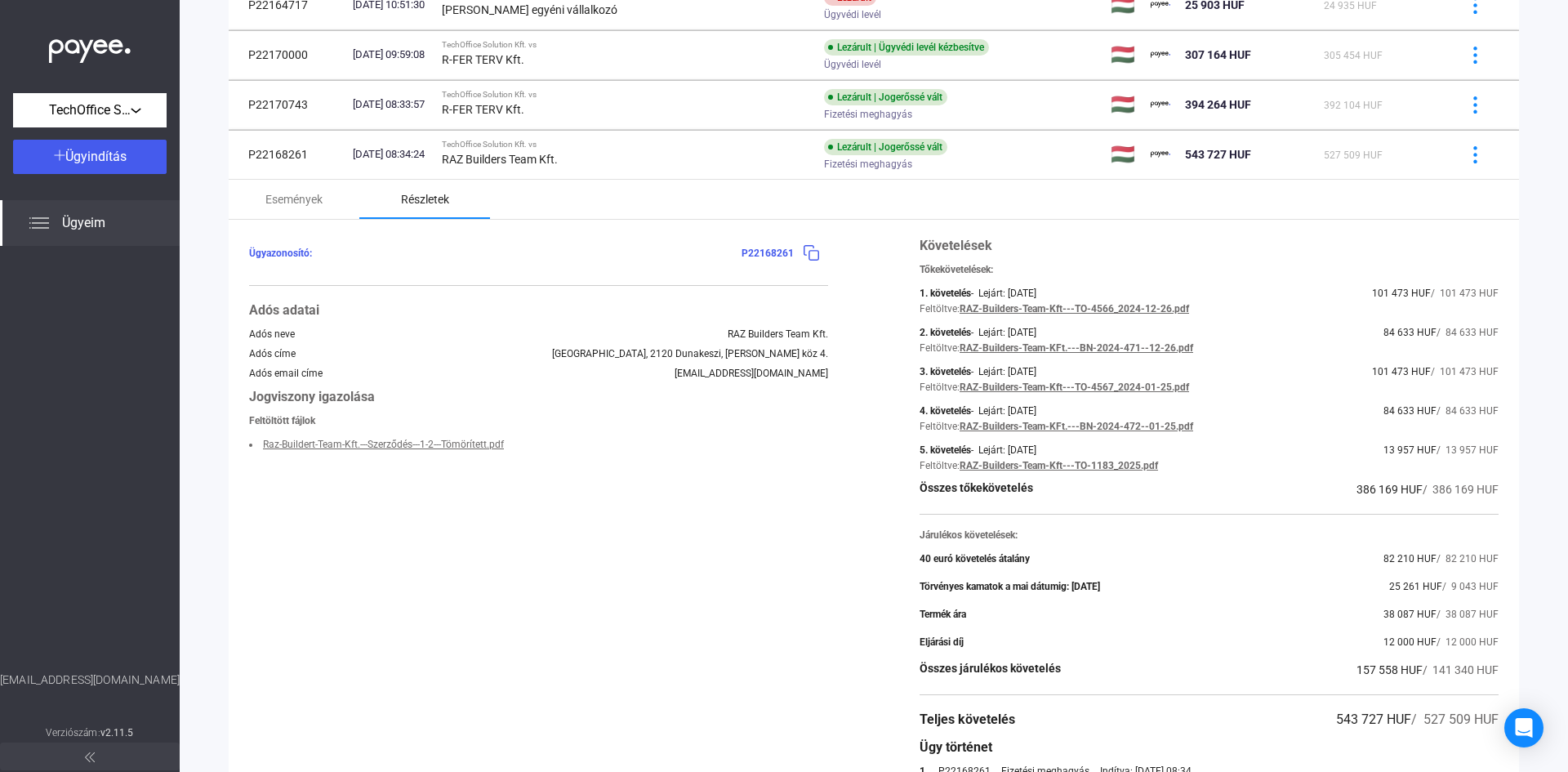
scroll to position [1349, 0]
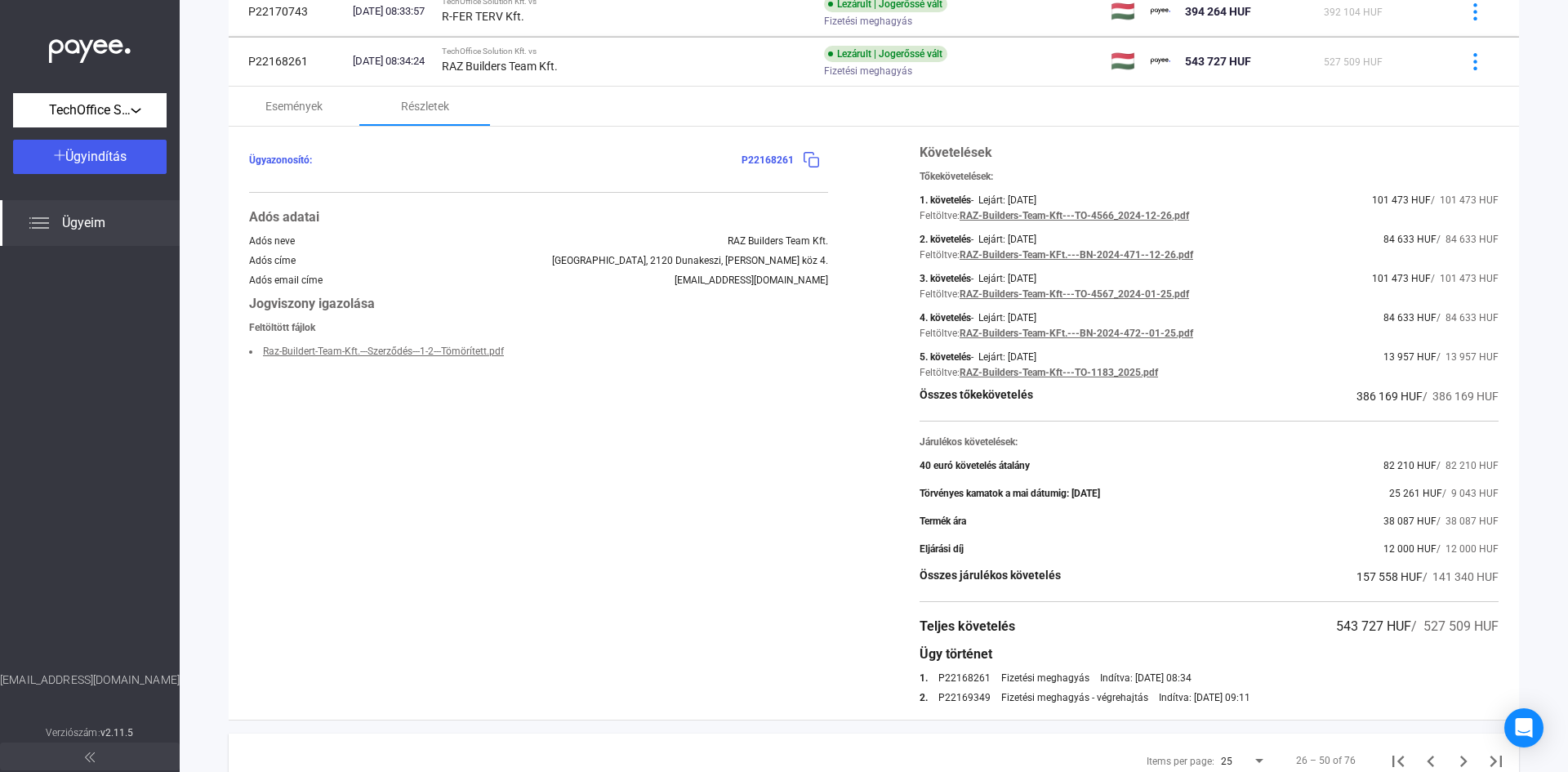
click at [843, 378] on div "Ügyazonosító: P22168261 Adós adatai Adós [PERSON_NAME] Builders Team Kft. Adós …" at bounding box center [873, 423] width 1290 height 593
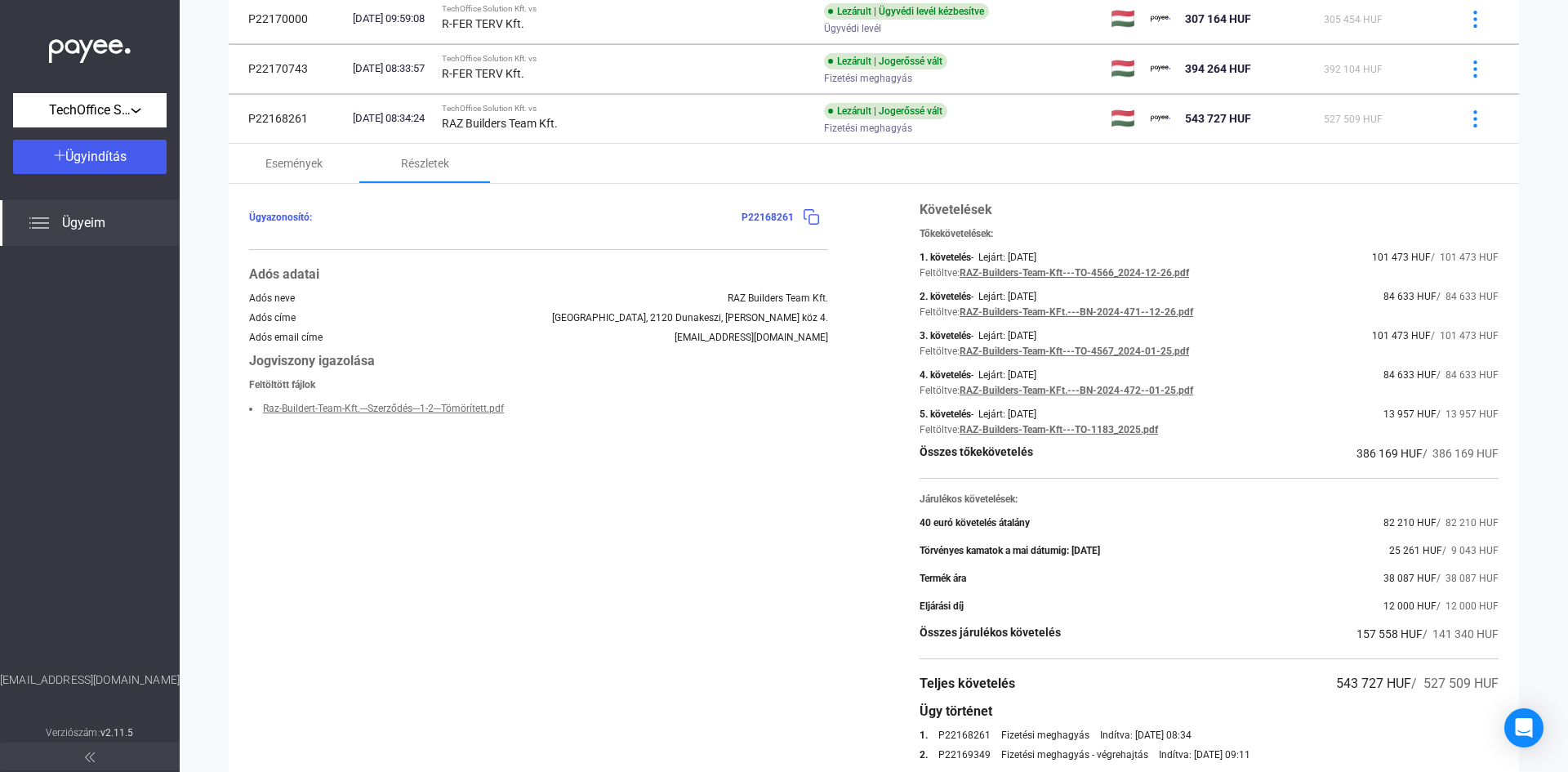
scroll to position [1268, 0]
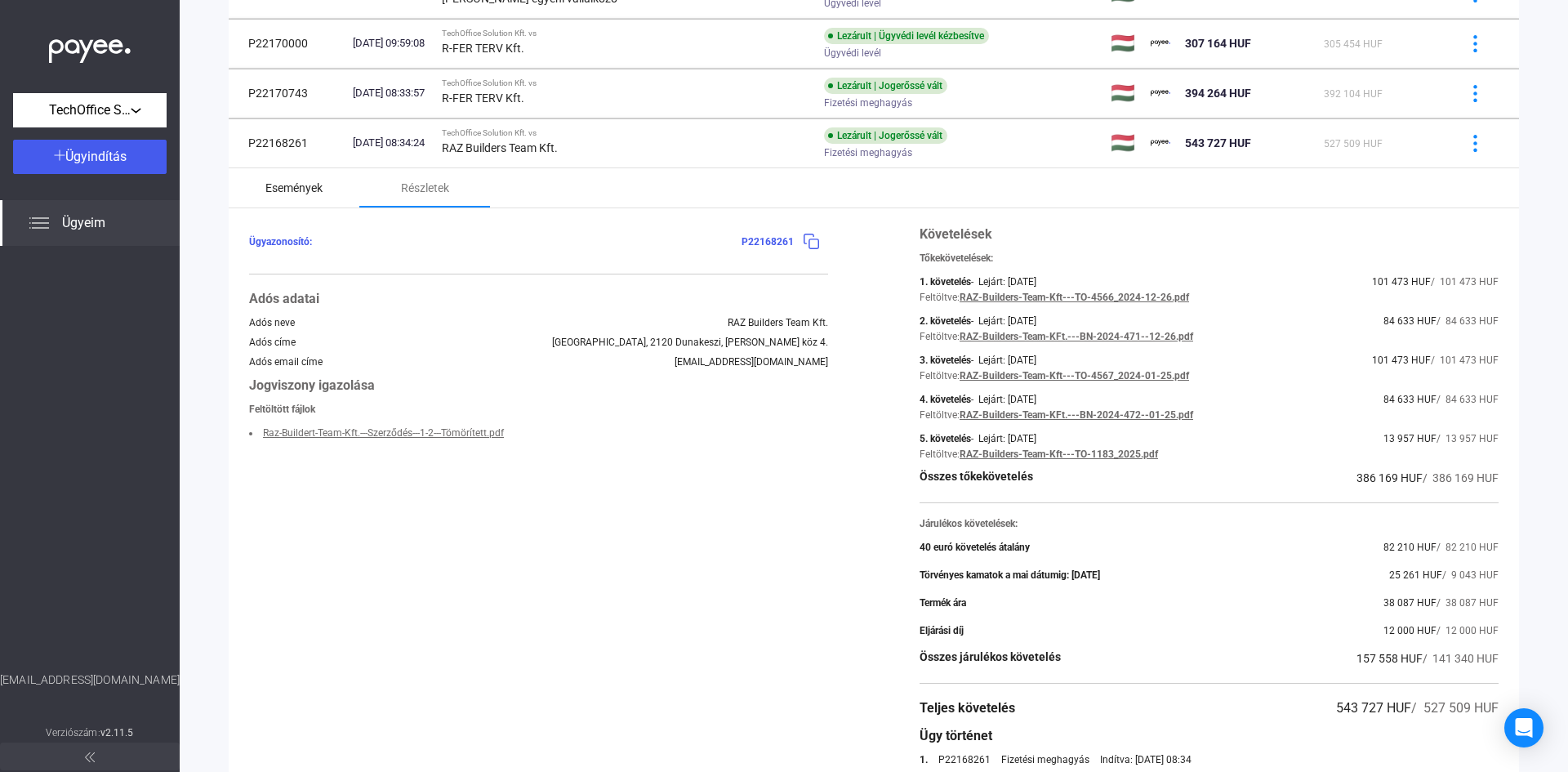
click at [306, 189] on div "Események" at bounding box center [294, 188] width 57 height 20
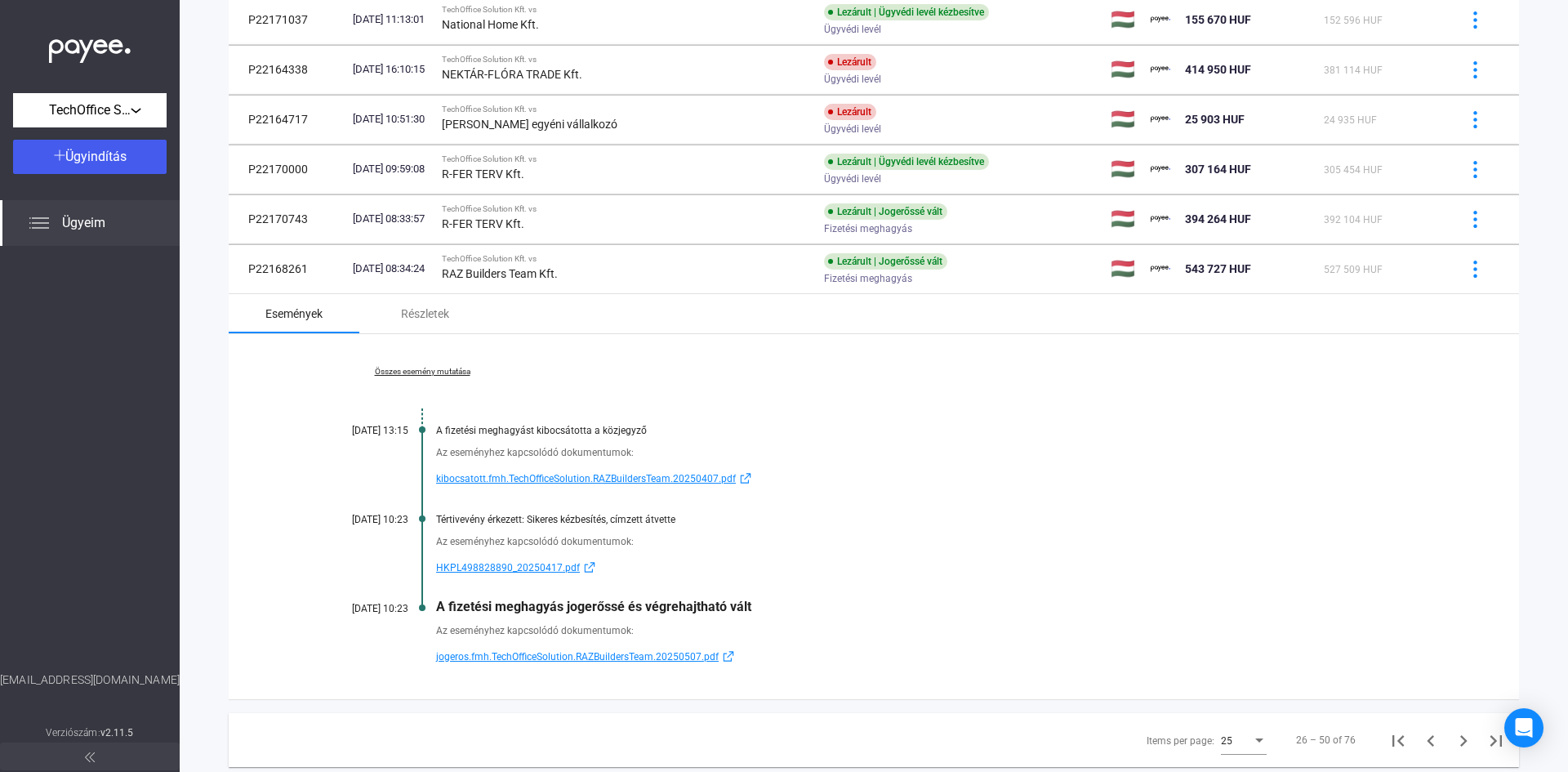
scroll to position [1103, 0]
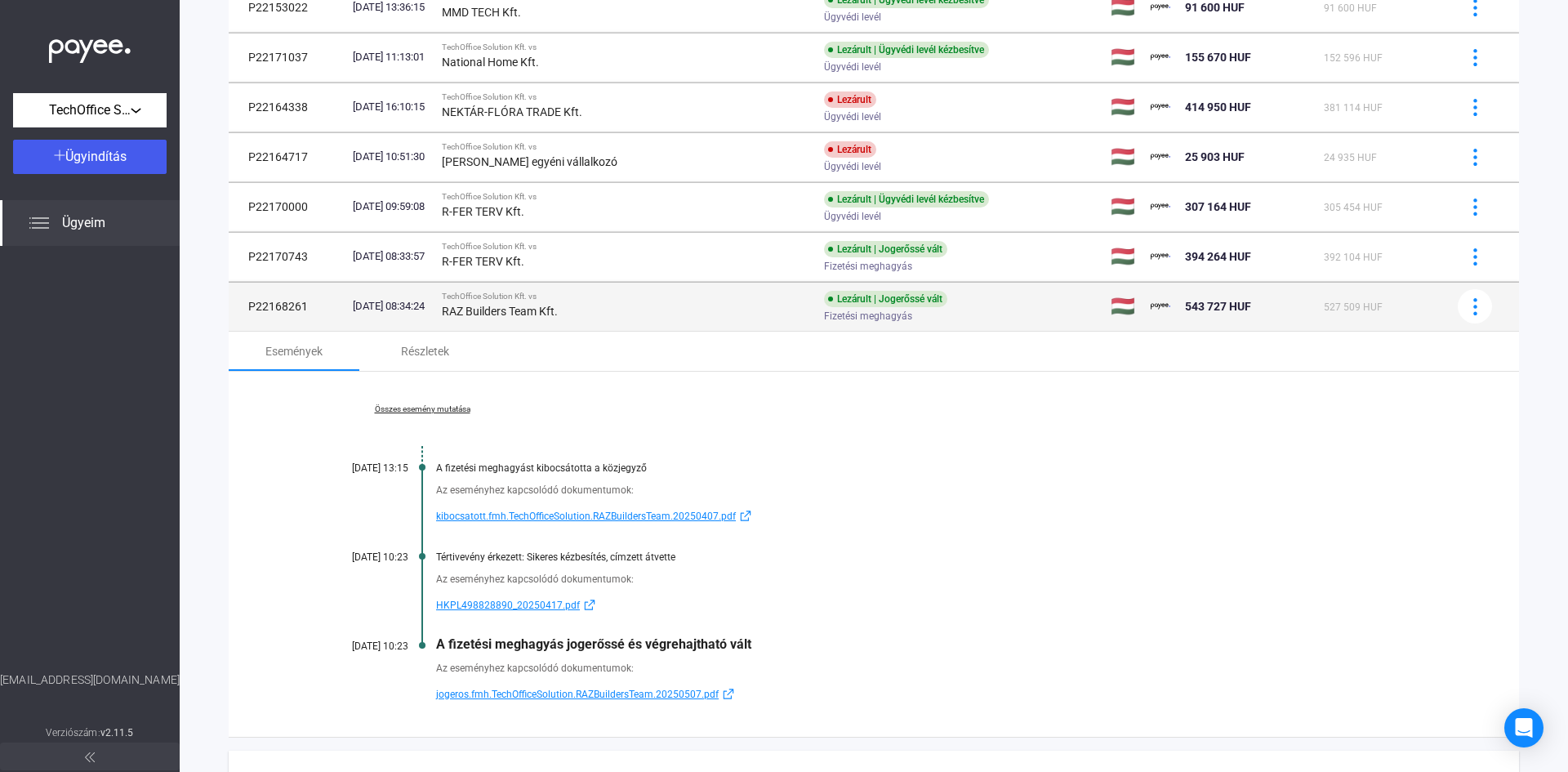
click at [650, 306] on div "RAZ Builders Team Kft." at bounding box center [627, 311] width 369 height 20
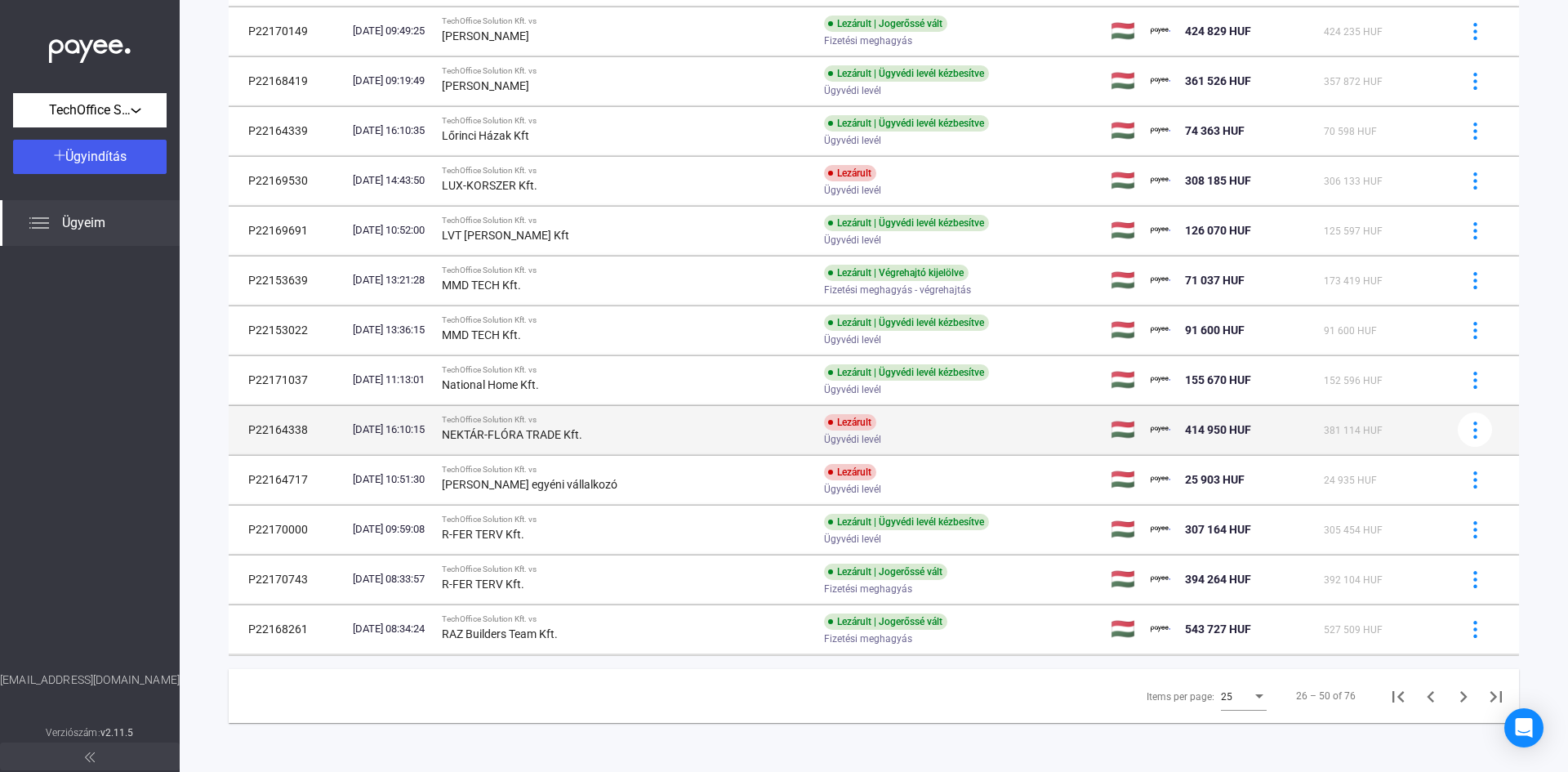
scroll to position [780, 0]
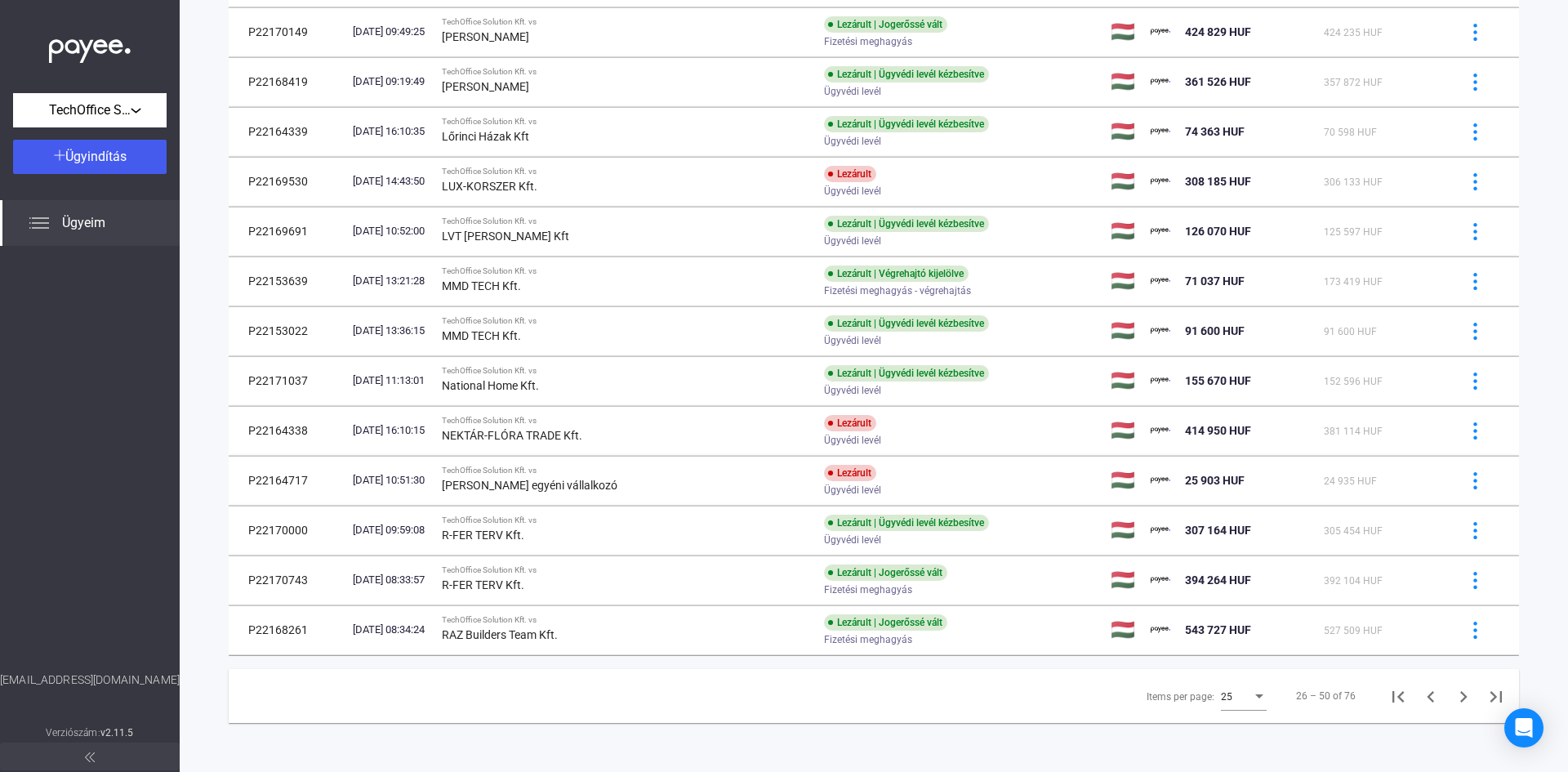
click at [1221, 693] on span "25" at bounding box center [1227, 697] width 11 height 11
click at [698, 658] on div at bounding box center [784, 386] width 1568 height 772
click at [1461, 698] on icon "Next page" at bounding box center [1464, 697] width 7 height 11
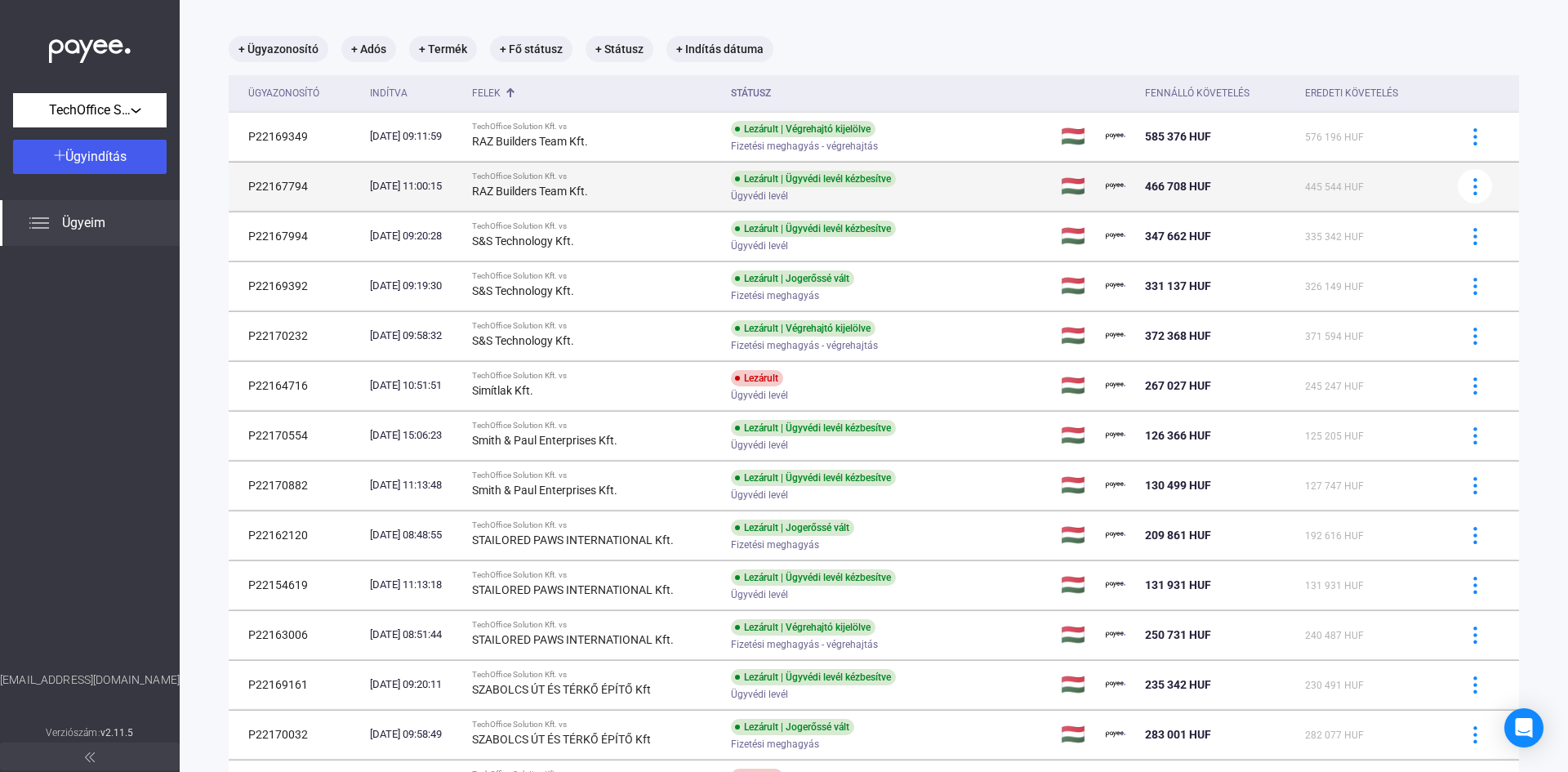
click at [438, 180] on div "[DATE] 11:00:15" at bounding box center [414, 186] width 89 height 16
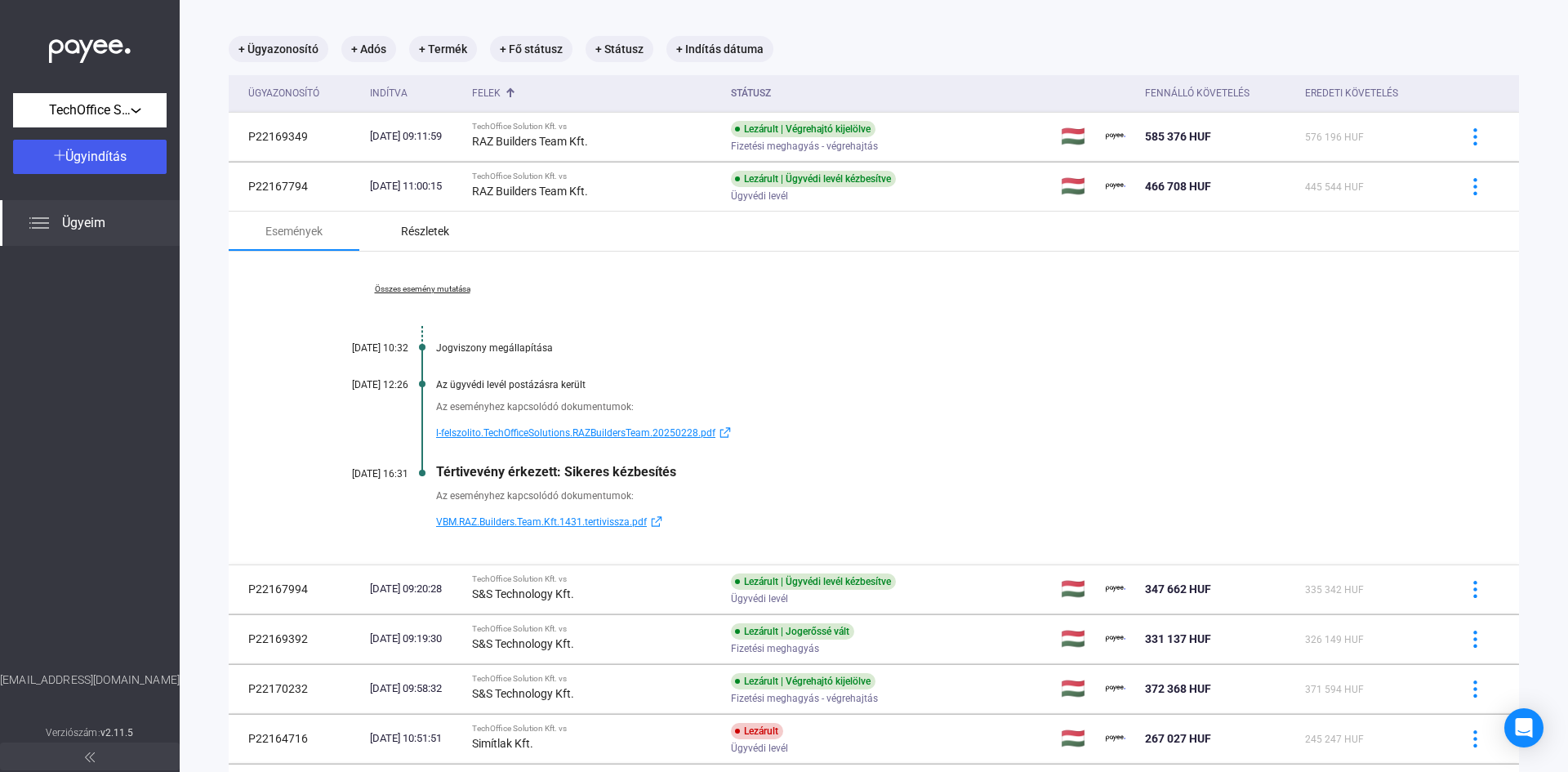
click at [417, 236] on div "Részletek" at bounding box center [425, 231] width 48 height 20
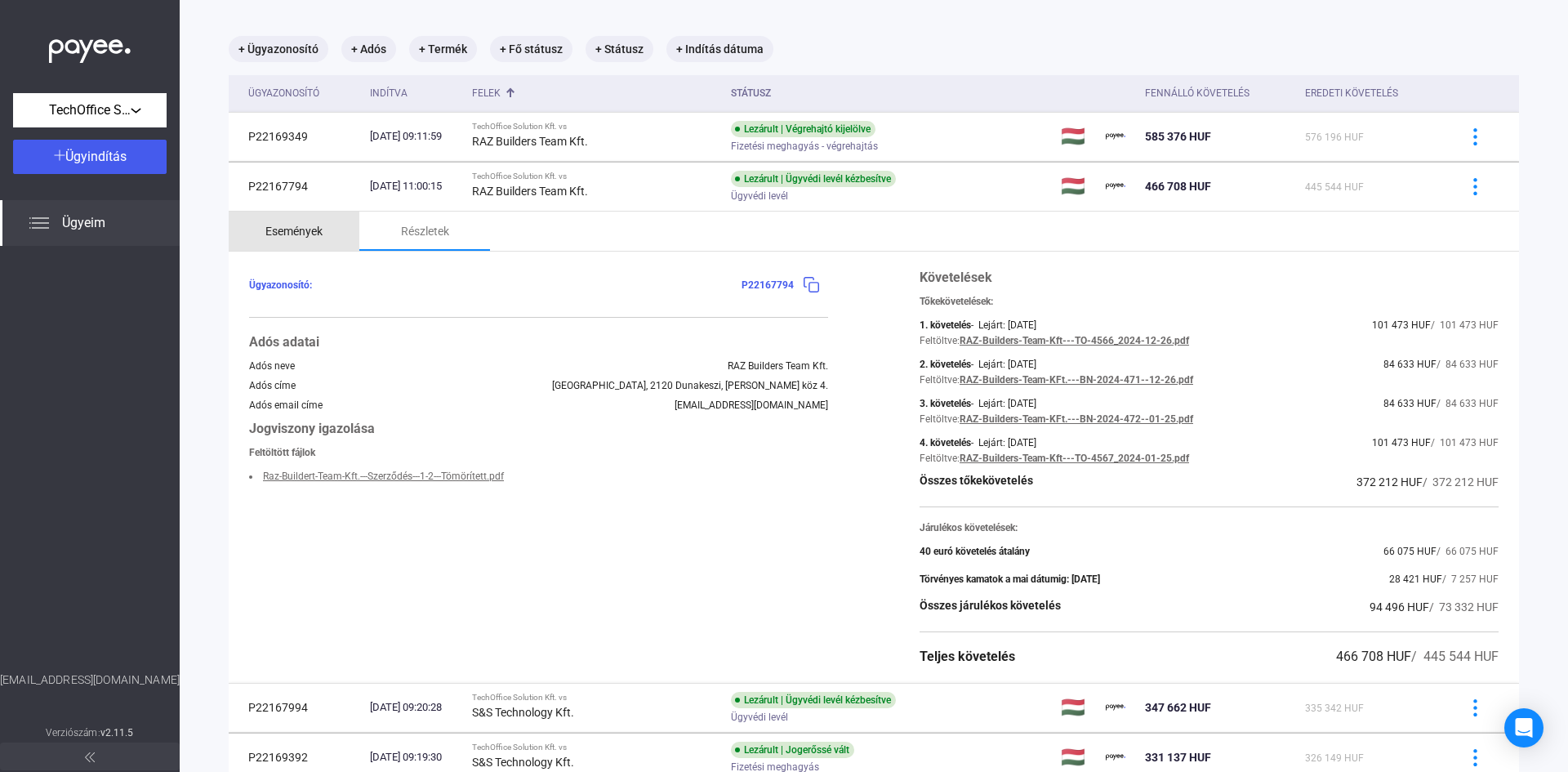
click at [313, 228] on div "Események" at bounding box center [294, 231] width 57 height 20
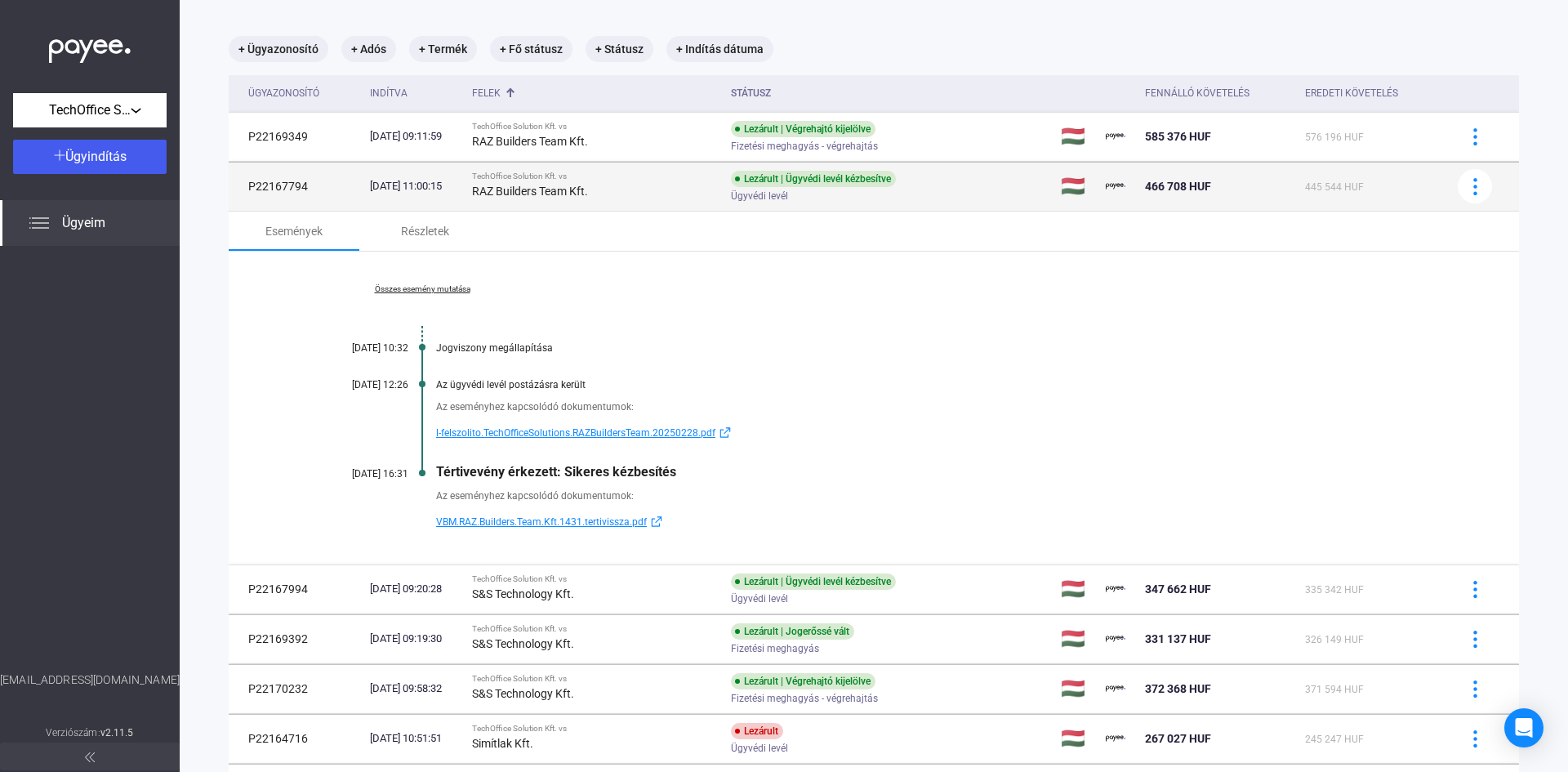
click at [590, 171] on div "TechOffice Solution Kft. vs" at bounding box center [595, 176] width 246 height 10
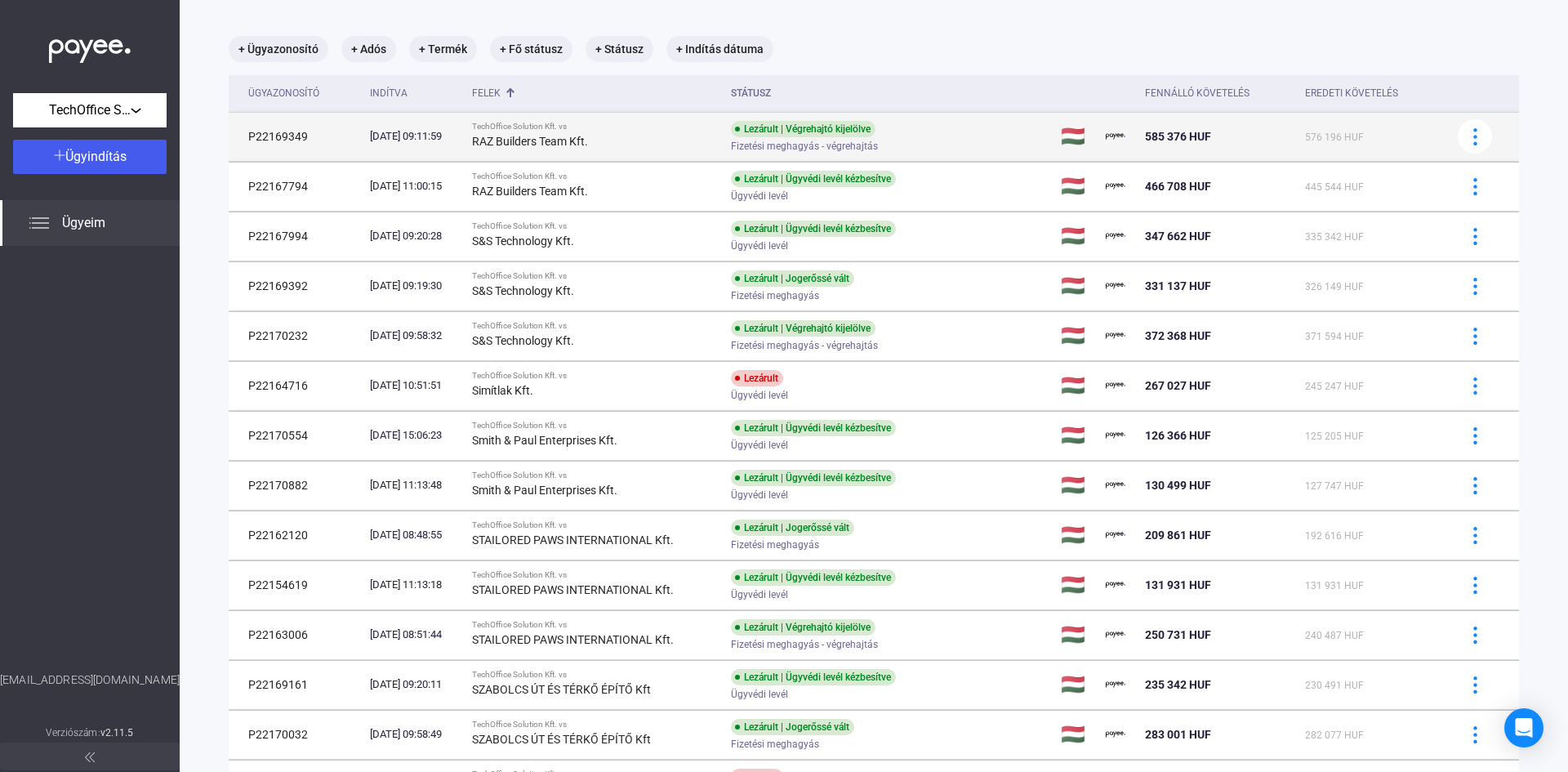
click at [588, 137] on strong "RAZ Builders Team Kft." at bounding box center [530, 141] width 116 height 13
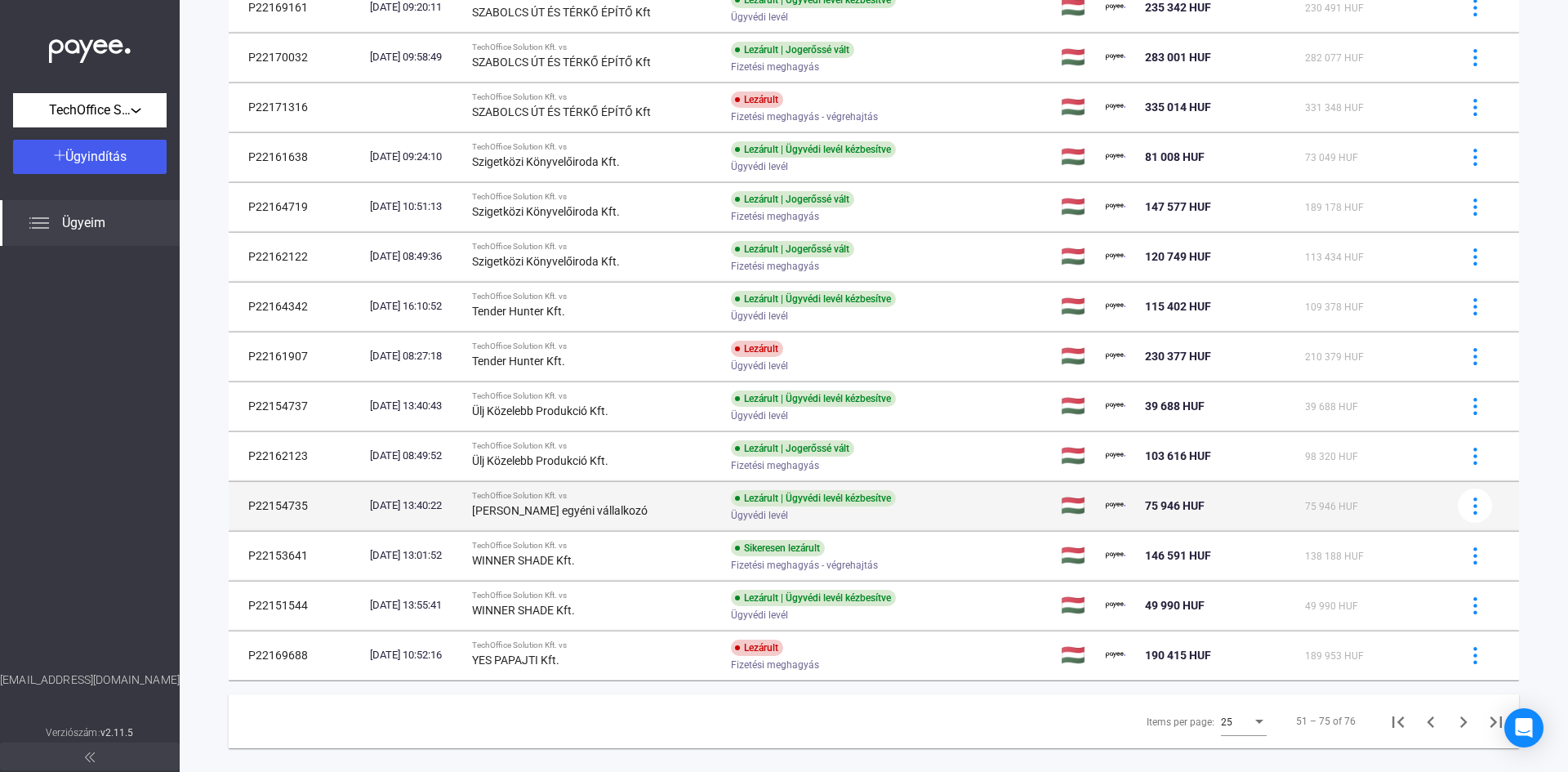
scroll to position [1133, 0]
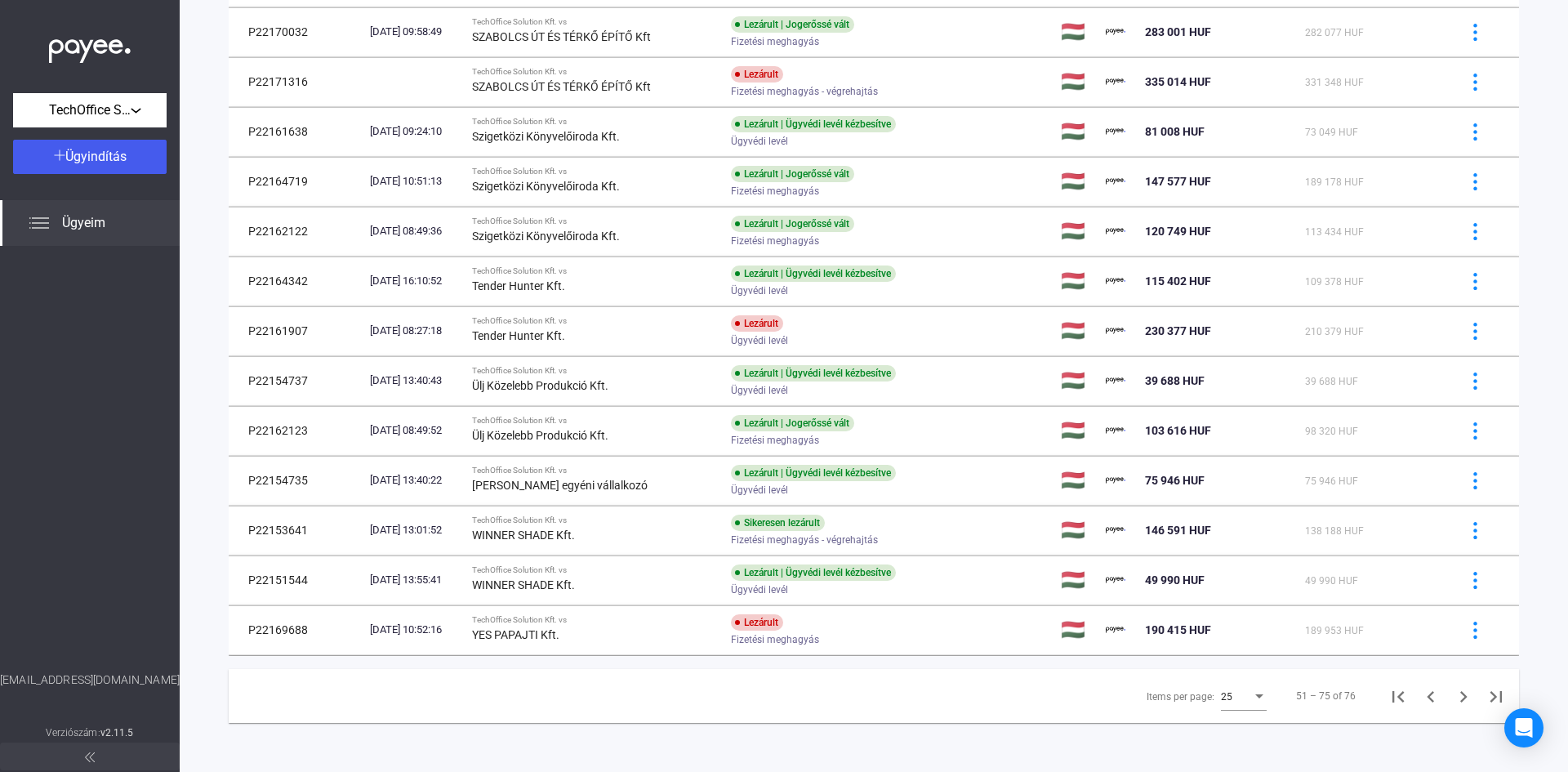
click at [1233, 689] on div "25" at bounding box center [1237, 697] width 31 height 20
click at [1399, 714] on div at bounding box center [784, 386] width 1568 height 772
click at [1427, 692] on icon "Previous page" at bounding box center [1430, 697] width 7 height 11
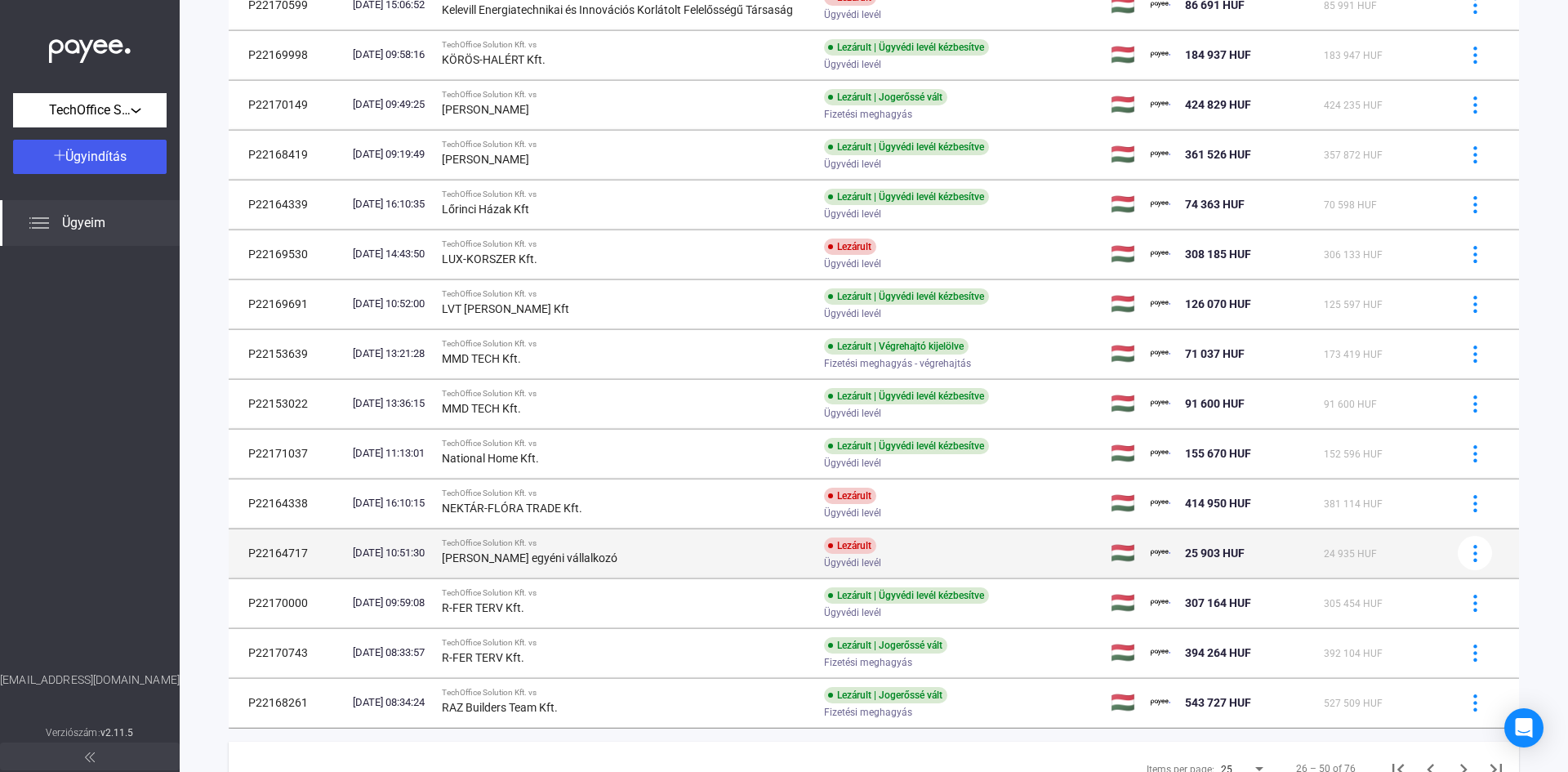
scroll to position [780, 0]
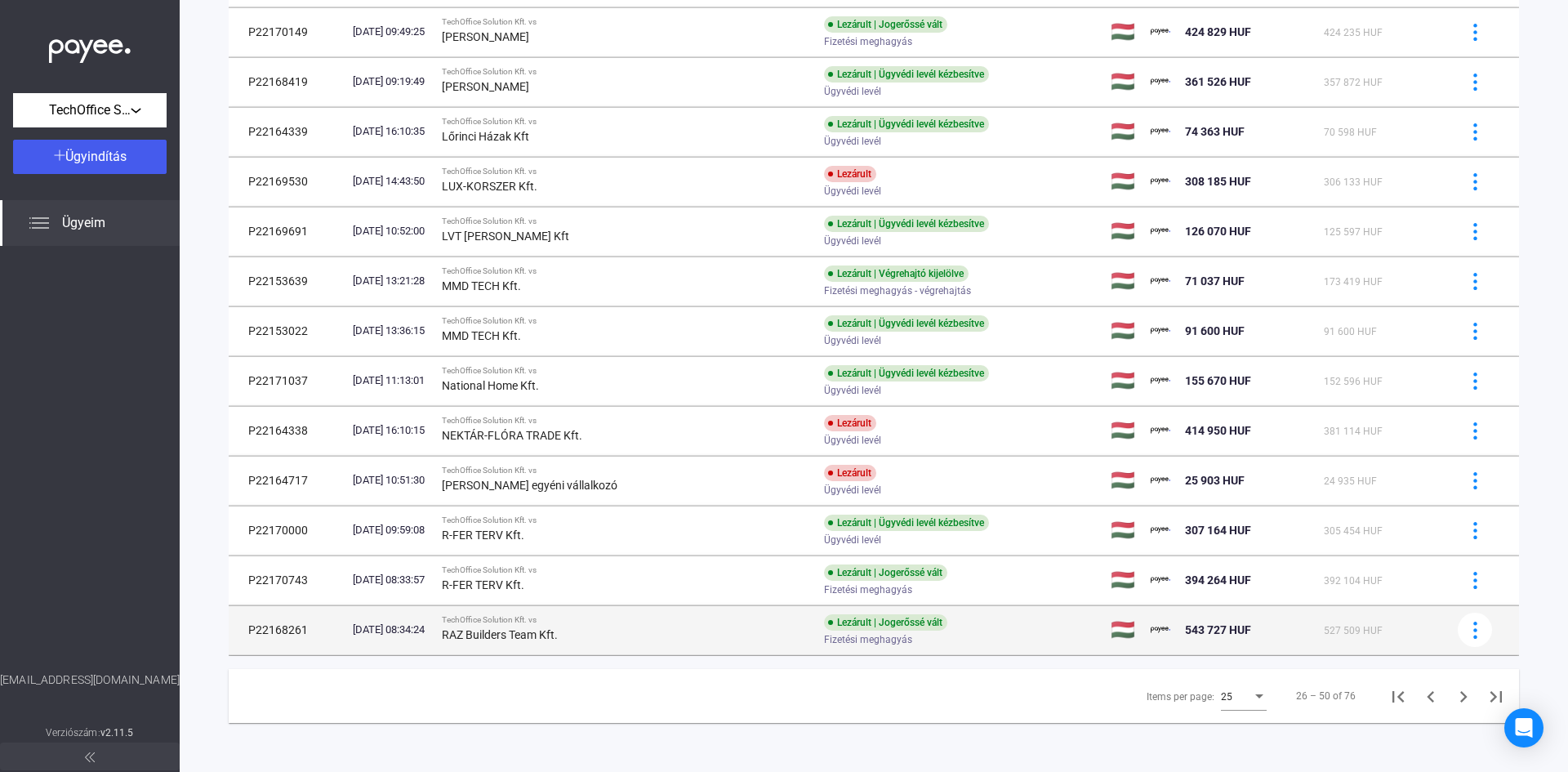
click at [522, 628] on strong "RAZ Builders Team Kft." at bounding box center [499, 635] width 116 height 13
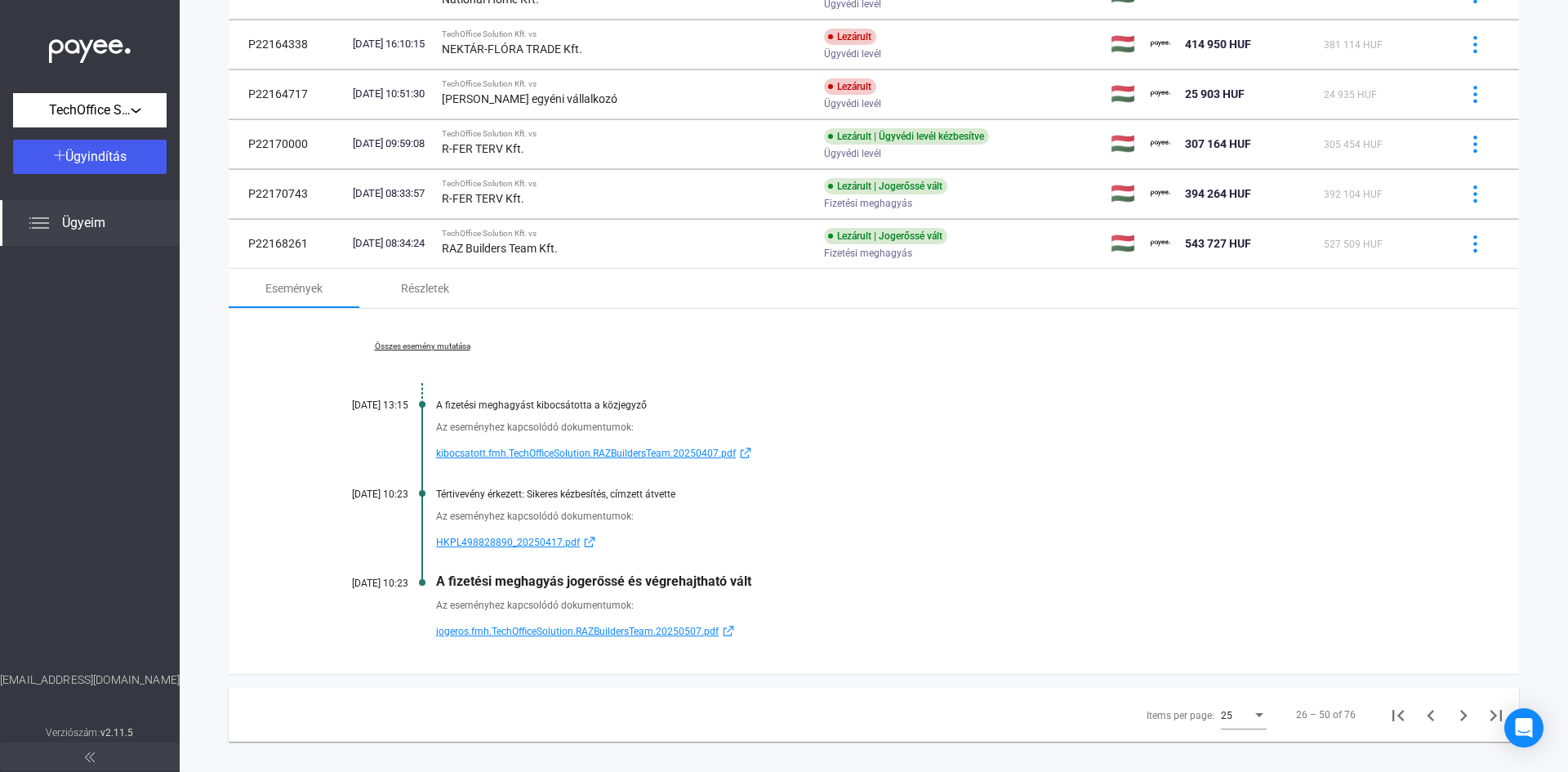
scroll to position [1185, 0]
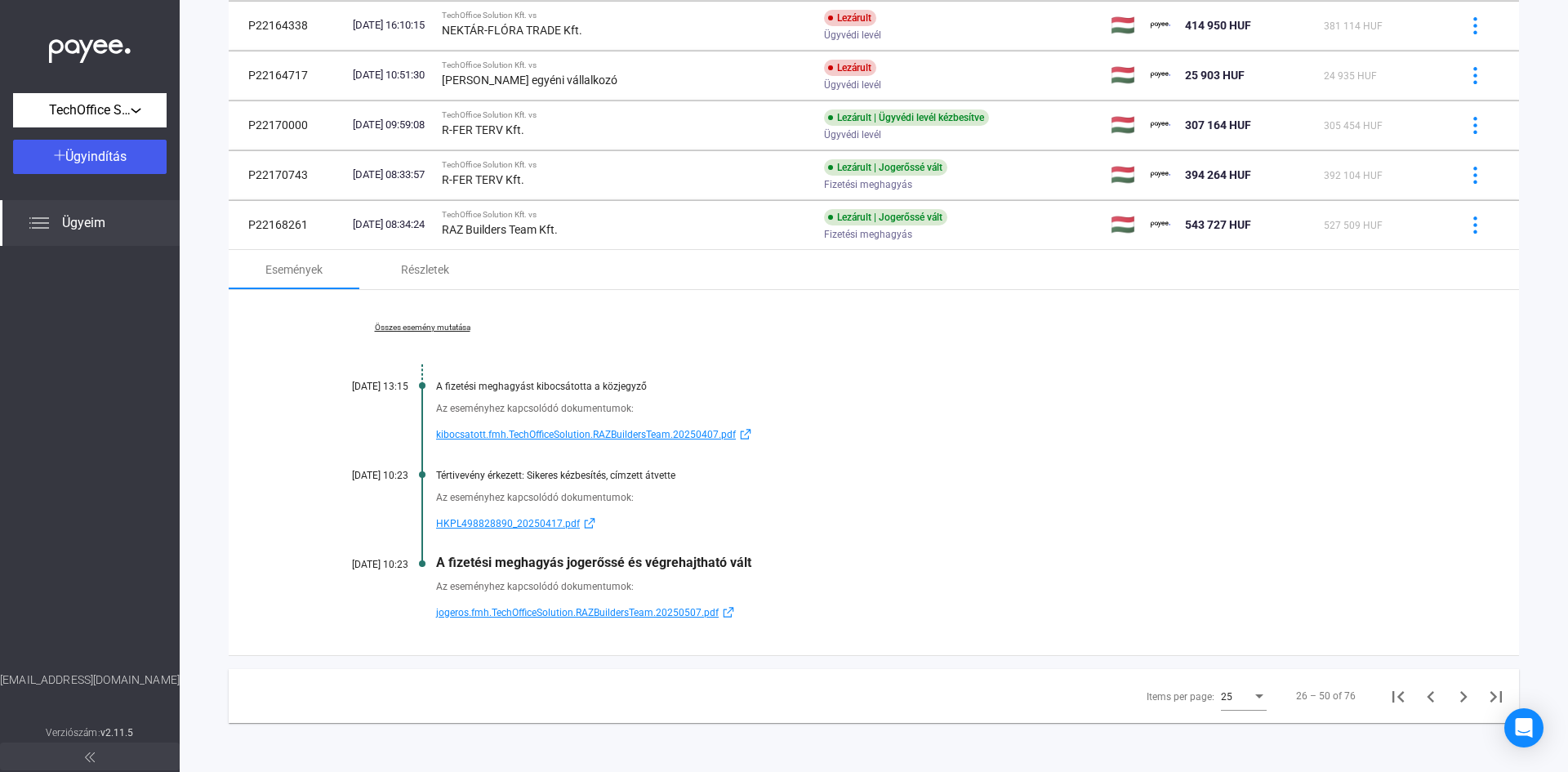
click at [702, 564] on div "A fizetési meghagyás jogerőssé és végrehajtható vált" at bounding box center [937, 562] width 1001 height 16
click at [807, 564] on div "A fizetési meghagyás jogerőssé és végrehajtható vált" at bounding box center [937, 562] width 1001 height 16
click at [604, 614] on span "jogeros.fmh.TechOfficeSolution.RAZBuildersTeam.20250507.pdf" at bounding box center [577, 613] width 283 height 20
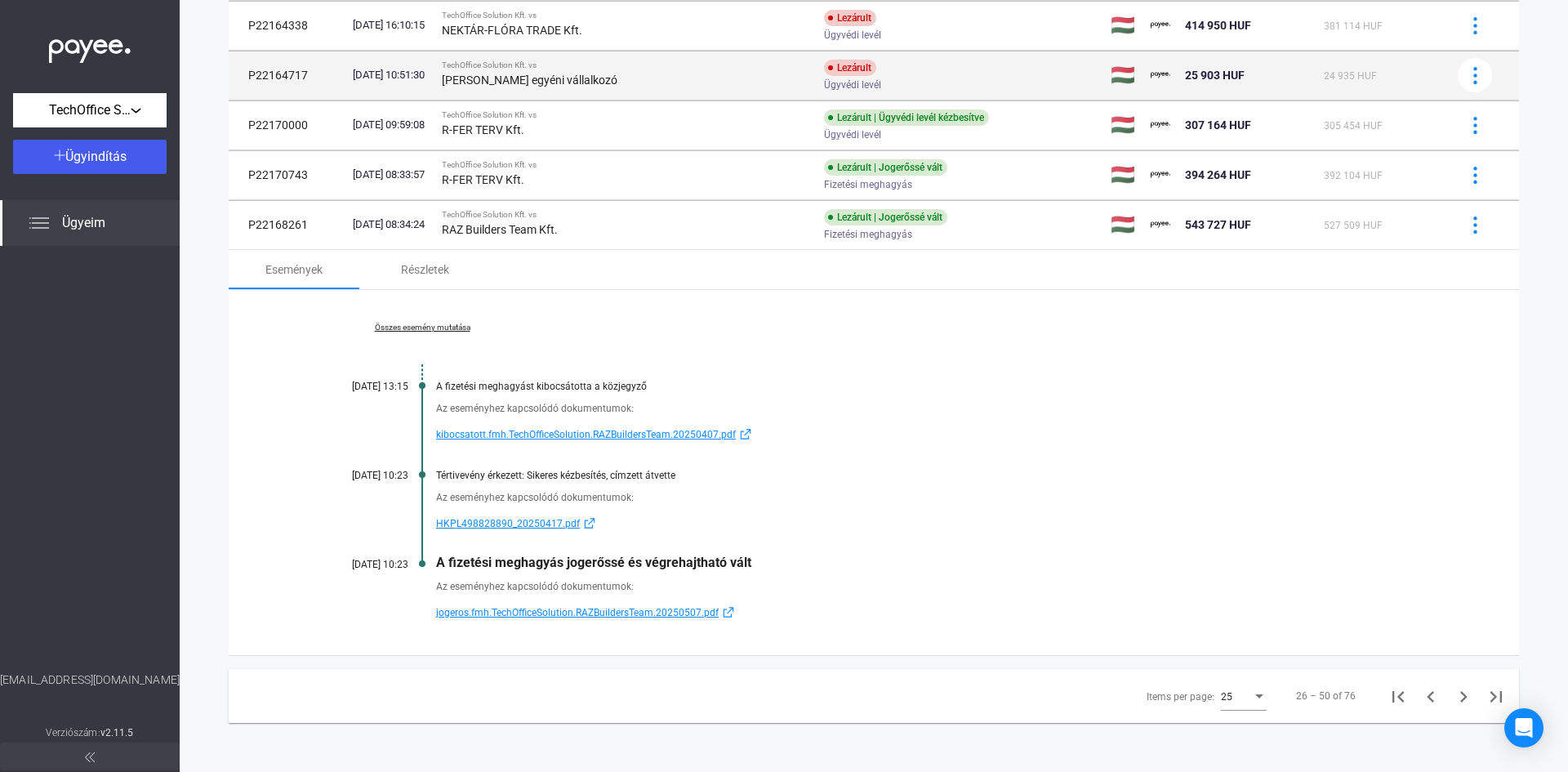
drag, startPoint x: 674, startPoint y: 242, endPoint x: 690, endPoint y: 269, distance: 31.4
click at [677, 244] on td "TechOffice Solution Kft. vs RAZ Builders Team Kft." at bounding box center [627, 225] width 382 height 49
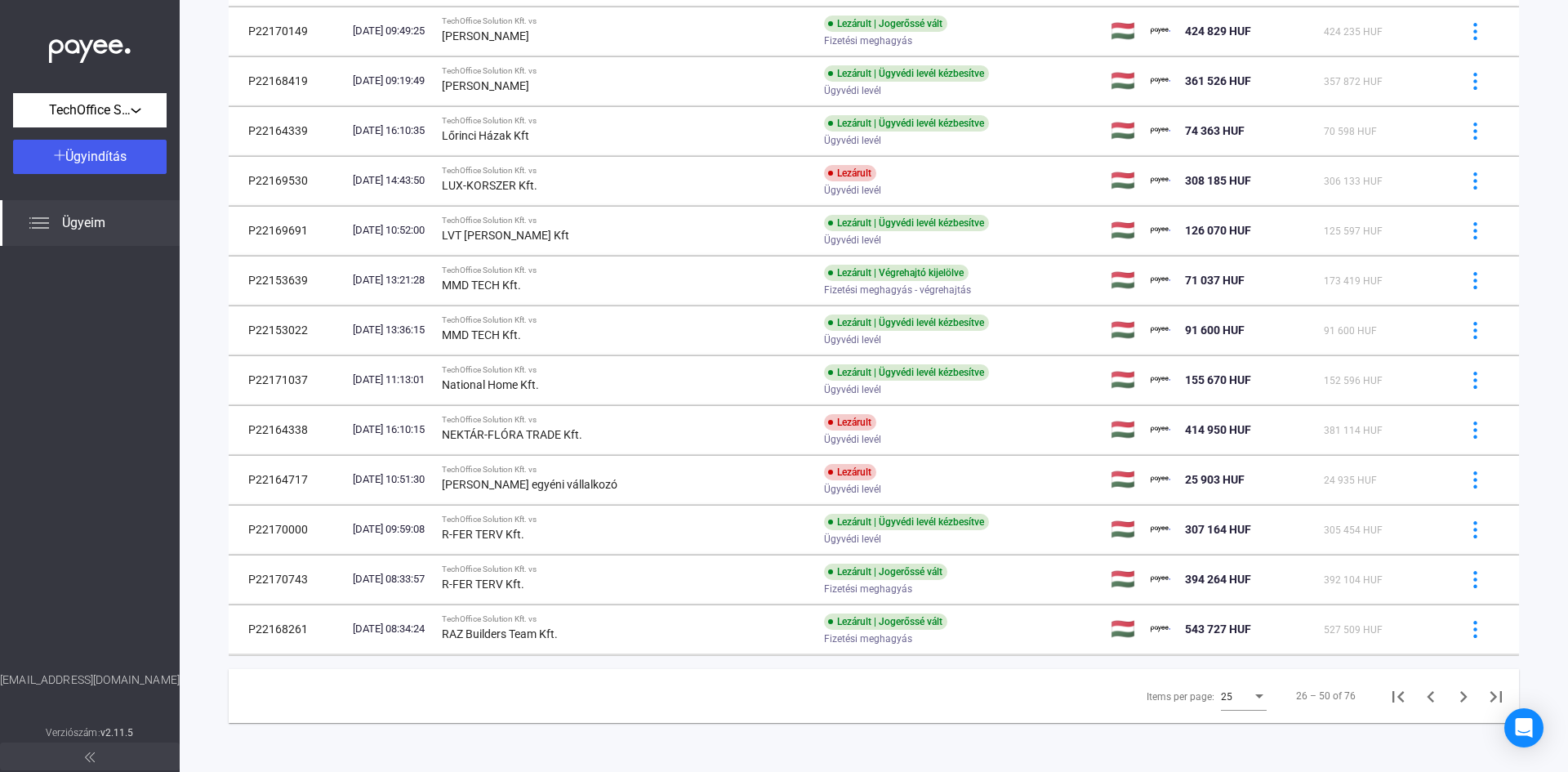
scroll to position [780, 0]
click at [1456, 690] on icon "Next page" at bounding box center [1464, 697] width 23 height 23
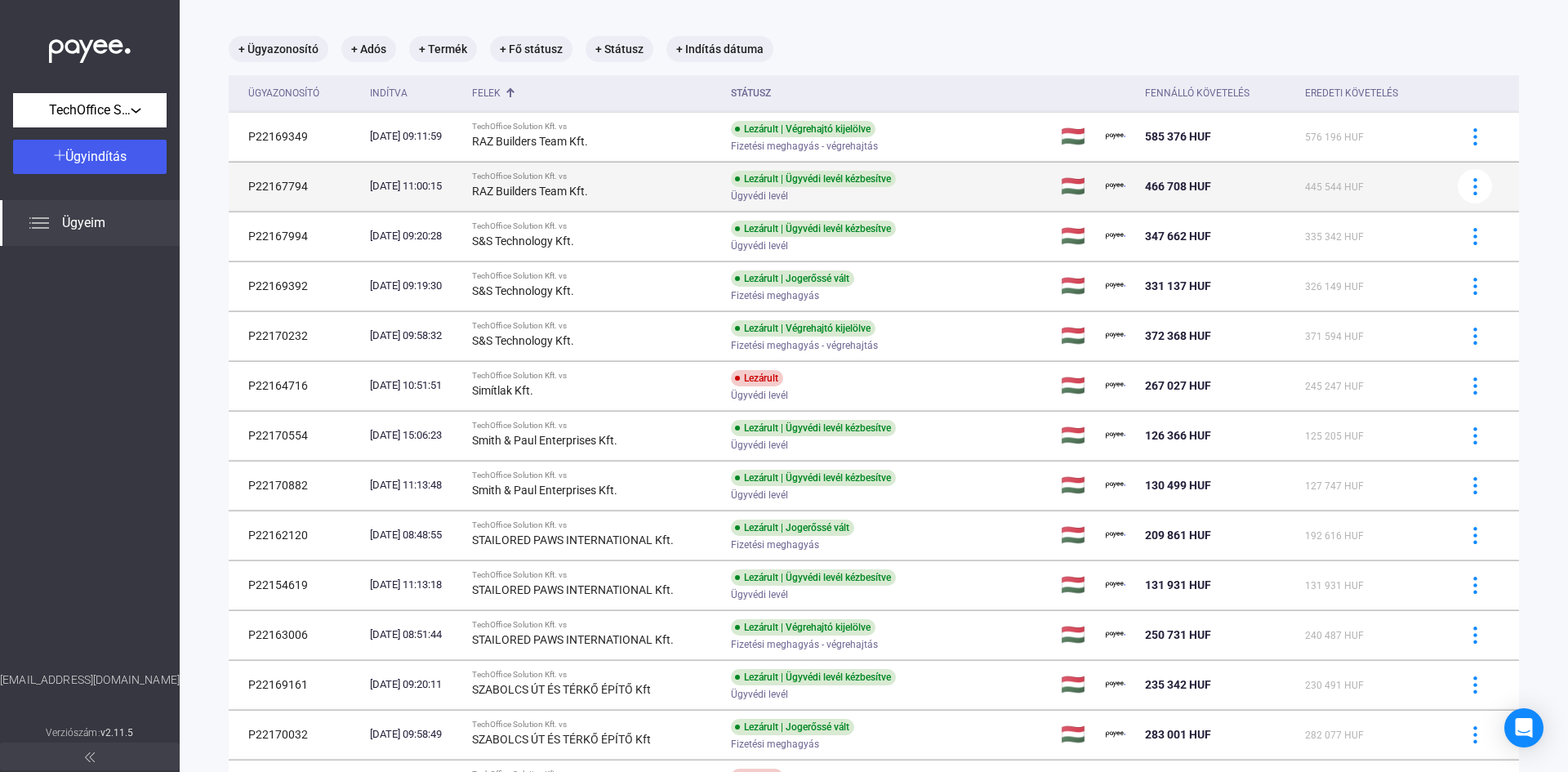
click at [558, 195] on strong "RAZ Builders Team Kft." at bounding box center [530, 191] width 116 height 13
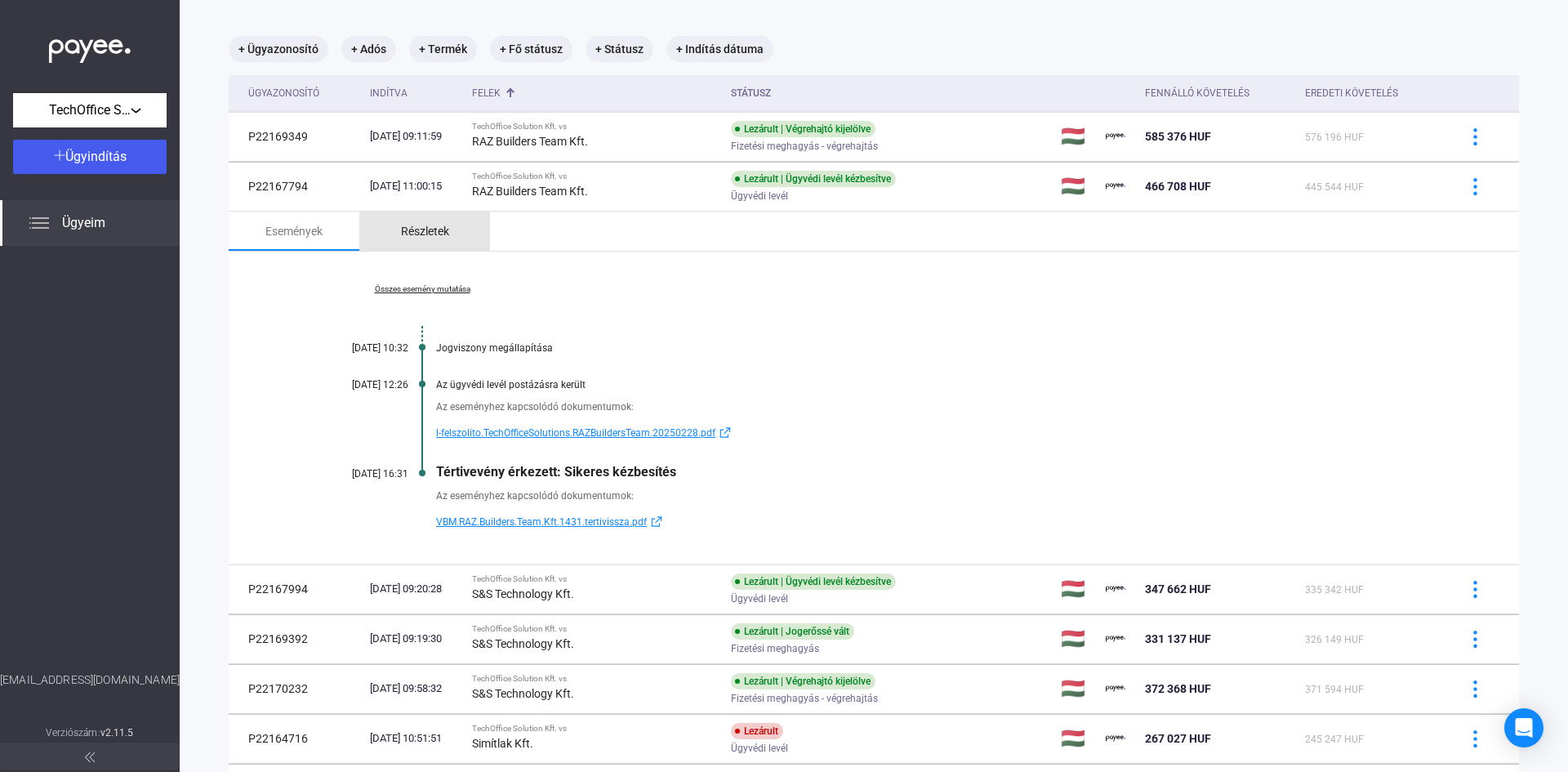
click at [405, 238] on div "Részletek" at bounding box center [425, 231] width 48 height 20
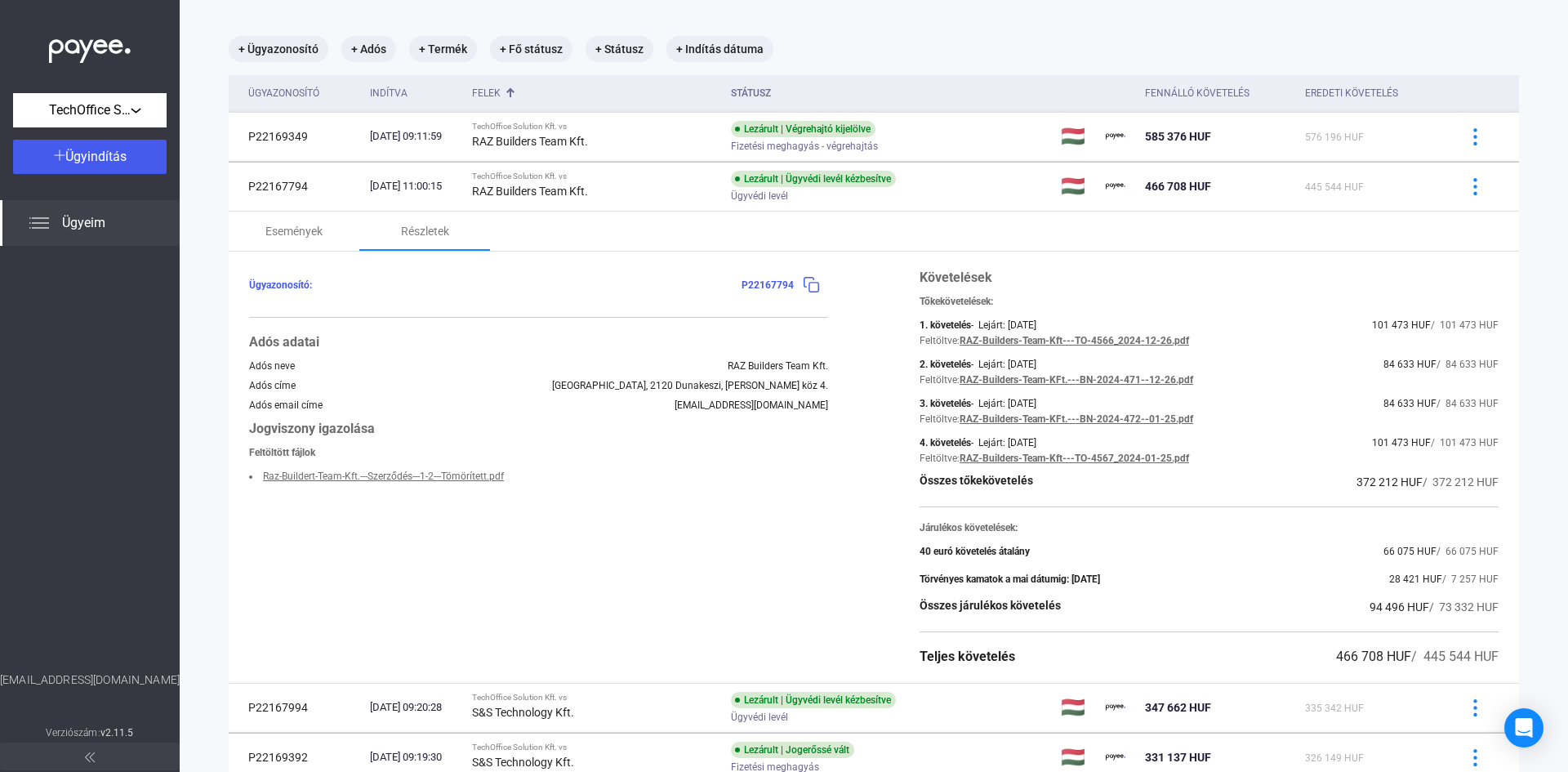
click at [1459, 550] on div "40 euró követelés átalány 66 075 HUF / 66 075 HUF" at bounding box center [1209, 551] width 579 height 20
click at [1437, 556] on span "/ 66 075 HUF" at bounding box center [1468, 551] width 62 height 11
click at [1389, 573] on span "28 421 HUF" at bounding box center [1415, 579] width 53 height 11
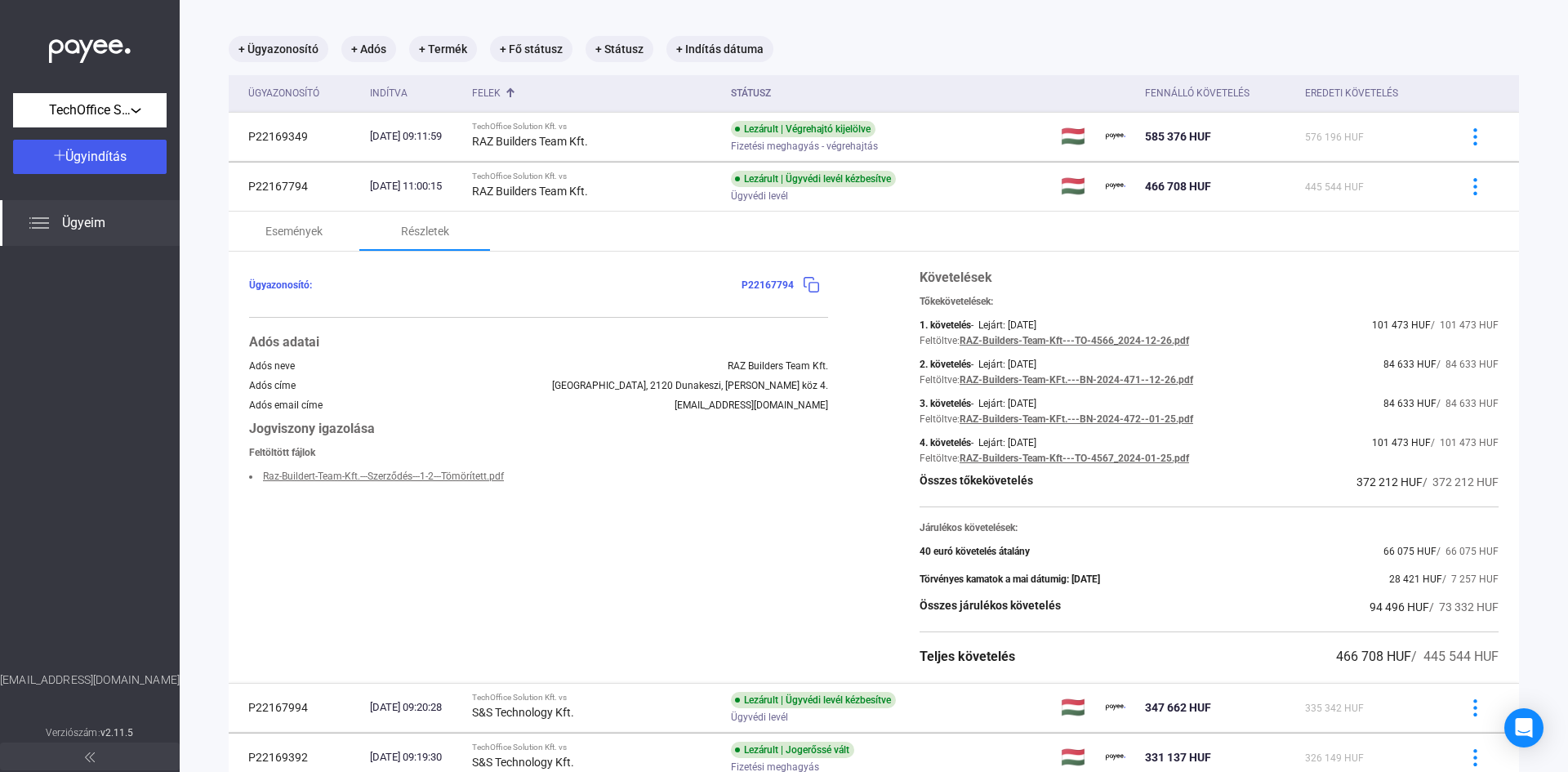
click at [1372, 604] on span "94 496 HUF" at bounding box center [1399, 607] width 60 height 13
click at [1402, 486] on span "372 212 HUF" at bounding box center [1389, 482] width 66 height 13
click at [1402, 488] on span "372 212 HUF" at bounding box center [1389, 482] width 66 height 13
click at [1383, 523] on div "Járulékos követelések:" at bounding box center [1209, 528] width 579 height 11
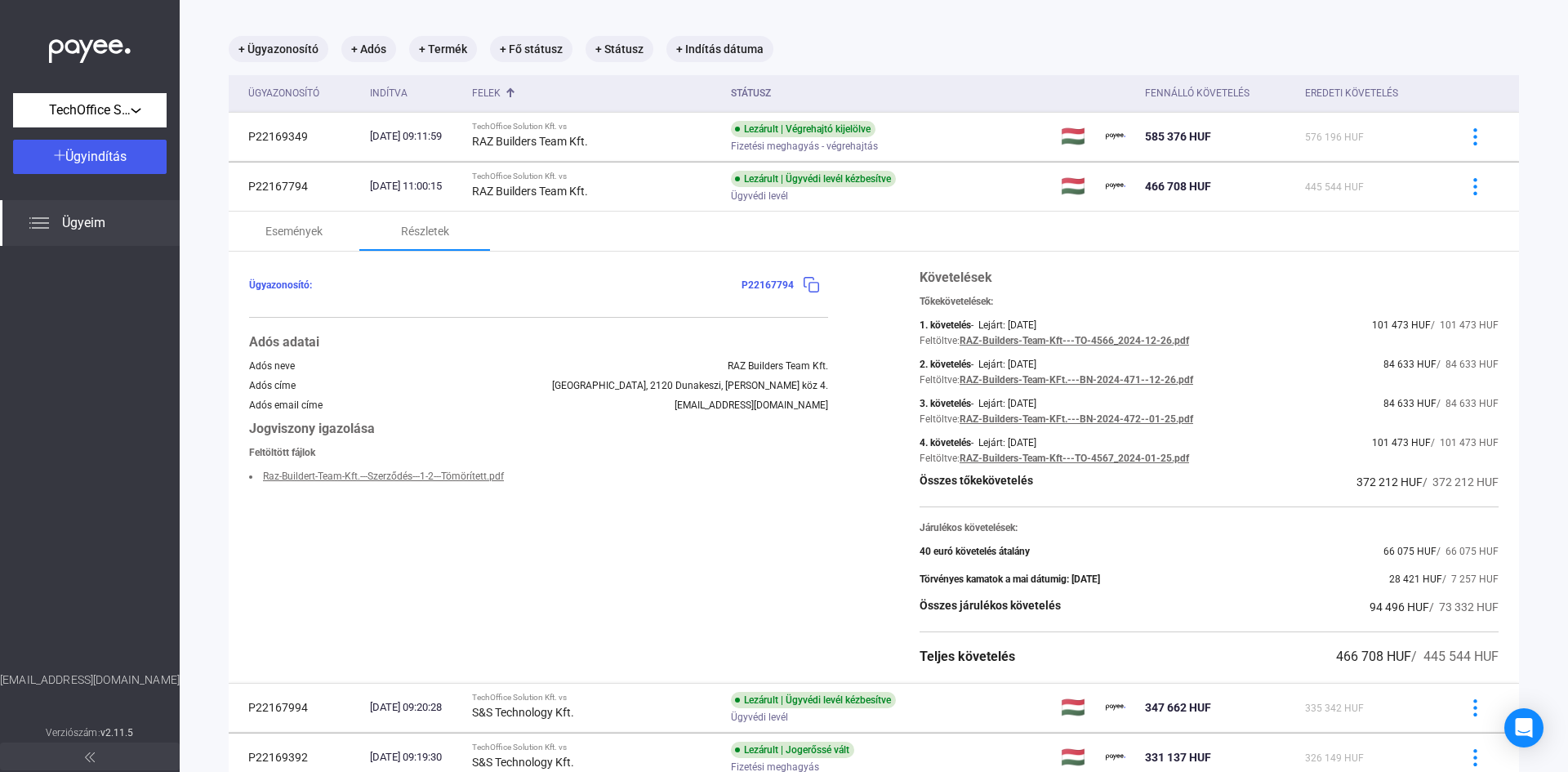
click at [1350, 485] on div "Összes tőkekövetelés 372 212 HUF / 372 212 HUF" at bounding box center [1209, 482] width 579 height 20
click at [1459, 506] on hr at bounding box center [1209, 506] width 579 height 1
drag, startPoint x: 1333, startPoint y: 482, endPoint x: 1397, endPoint y: 492, distance: 64.8
click at [1394, 490] on div "Összes tőkekövetelés 372 212 HUF / 372 212 HUF" at bounding box center [1209, 482] width 579 height 20
click at [1400, 509] on div "Követelések Tőkekövetelések: 1. követelés - Lejárt: [DATE] 101 473 HUF / 101 47…" at bounding box center [1209, 468] width 579 height 399
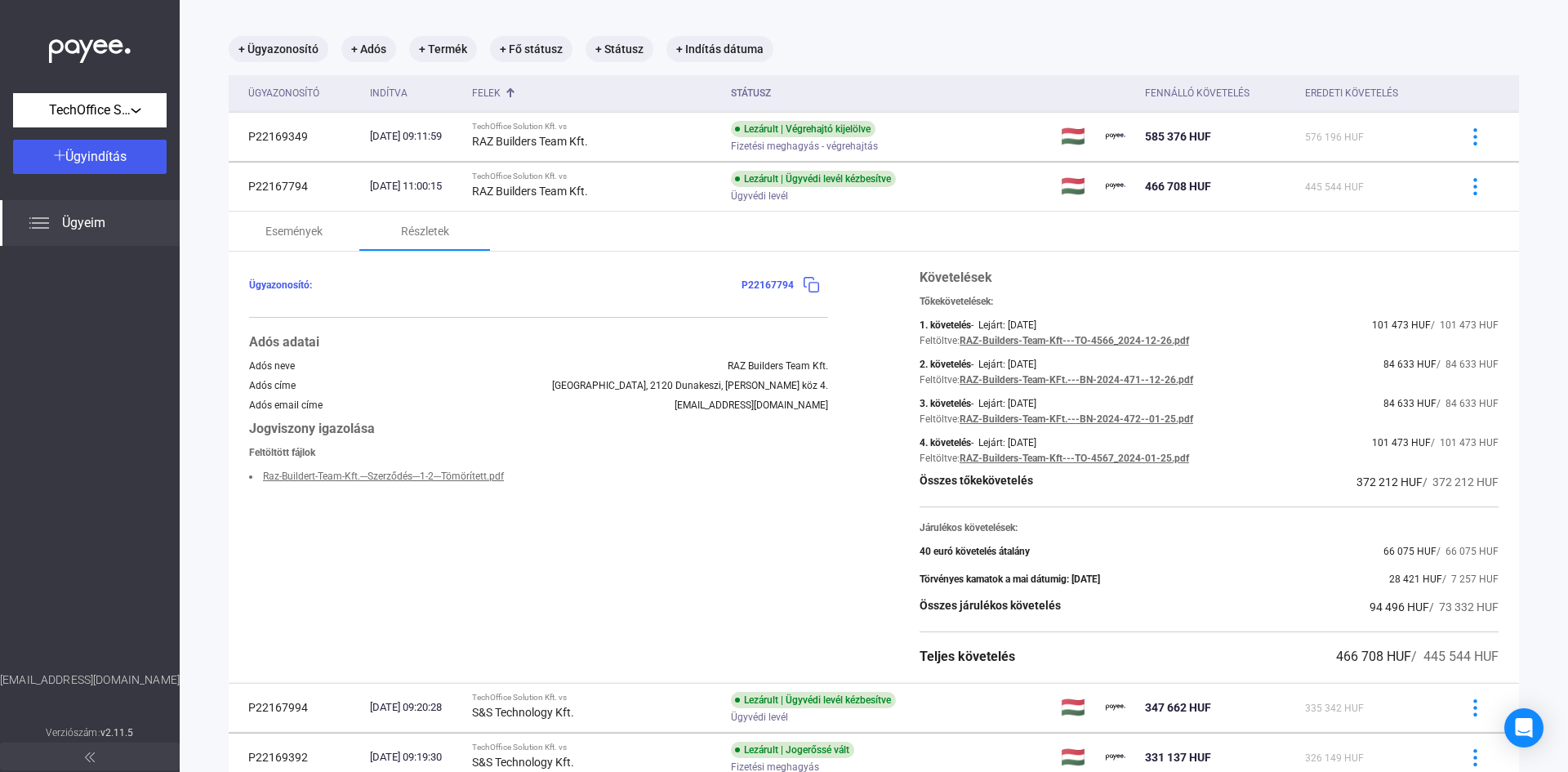
drag, startPoint x: 1347, startPoint y: 595, endPoint x: 1391, endPoint y: 604, distance: 44.9
click at [1391, 604] on div "Követelések Tőkekövetelések: 1. követelés - Lejárt: [DATE] 101 473 HUF / 101 47…" at bounding box center [1209, 468] width 579 height 399
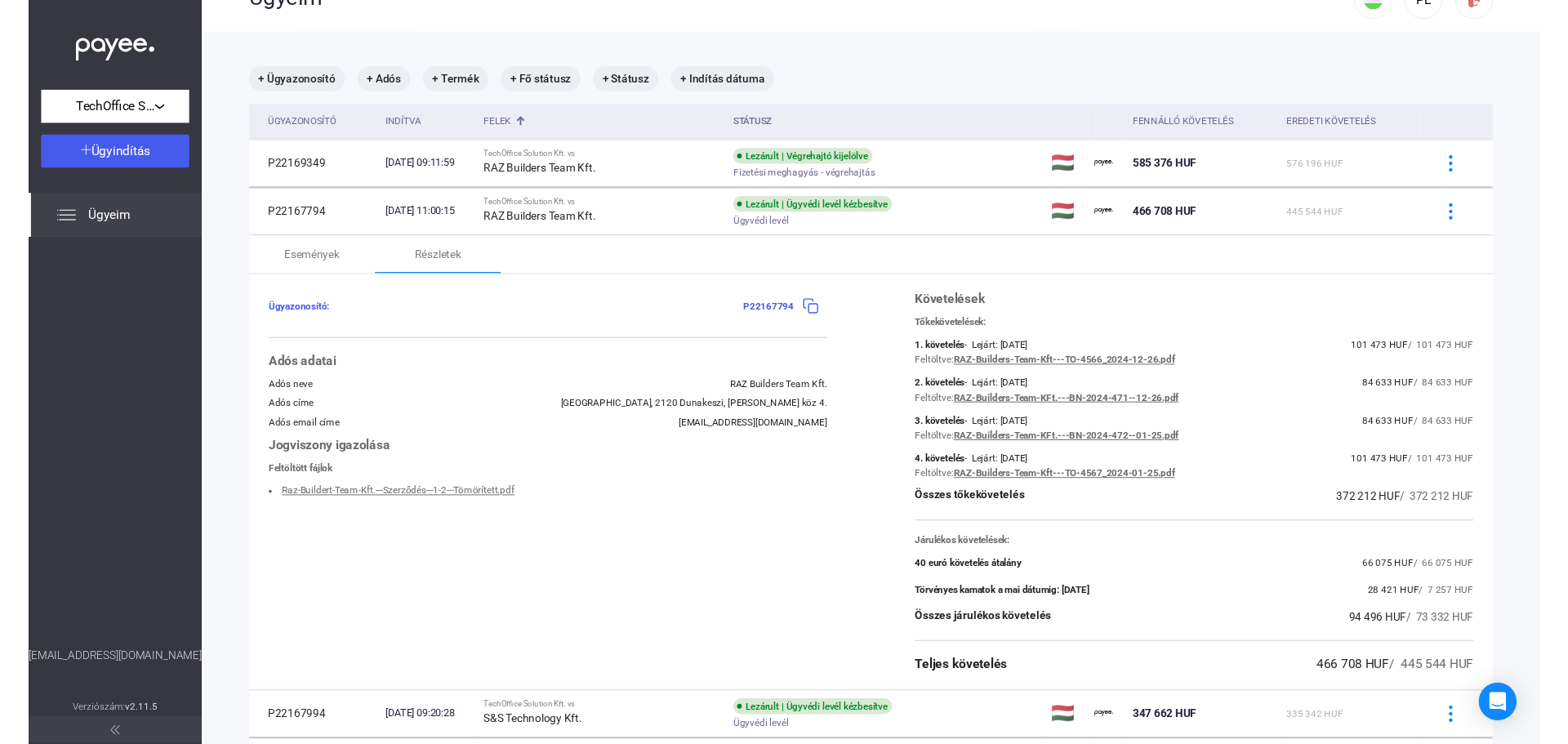
scroll to position [82, 0]
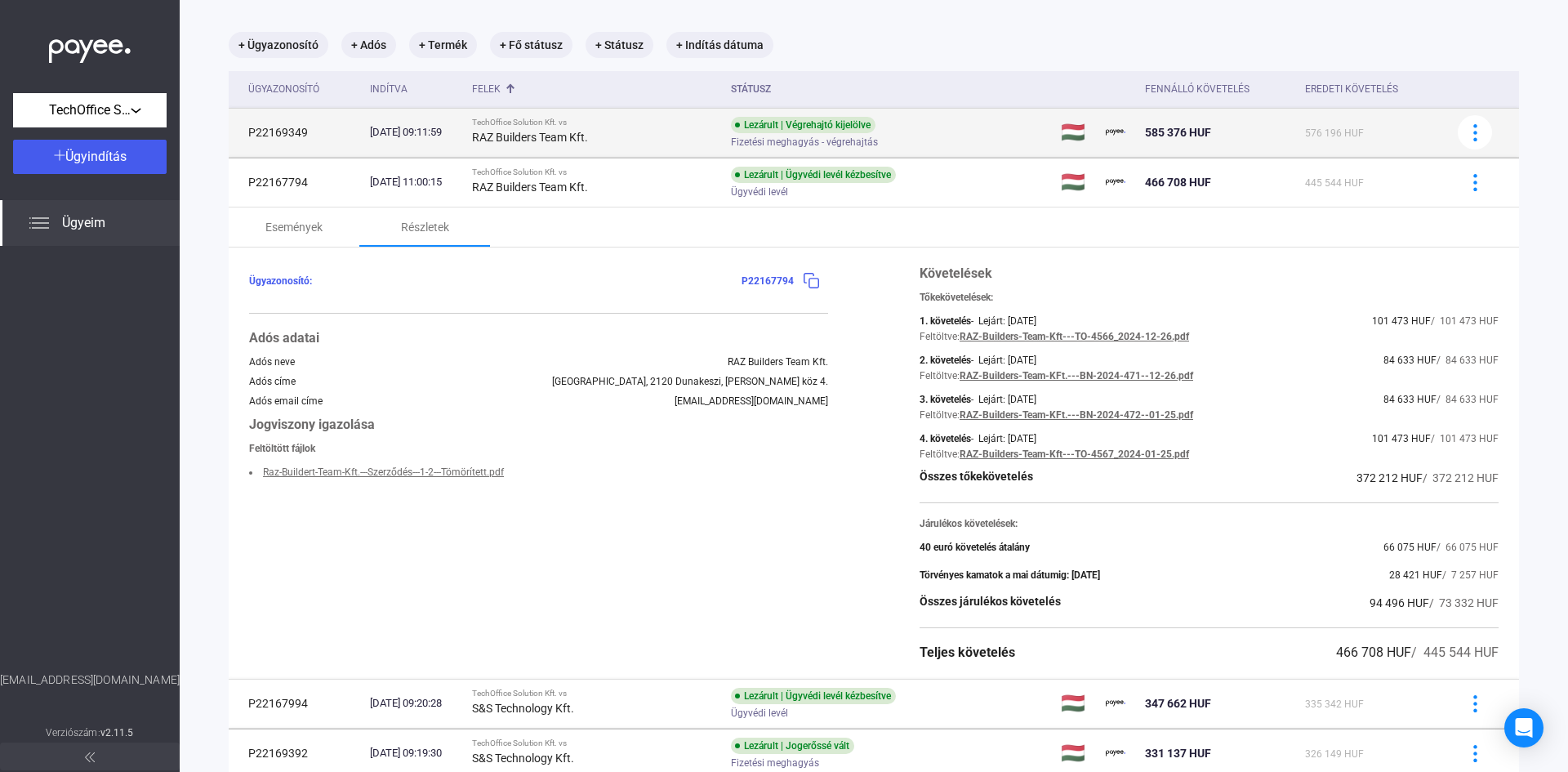
click at [588, 142] on strong "RAZ Builders Team Kft." at bounding box center [530, 137] width 116 height 13
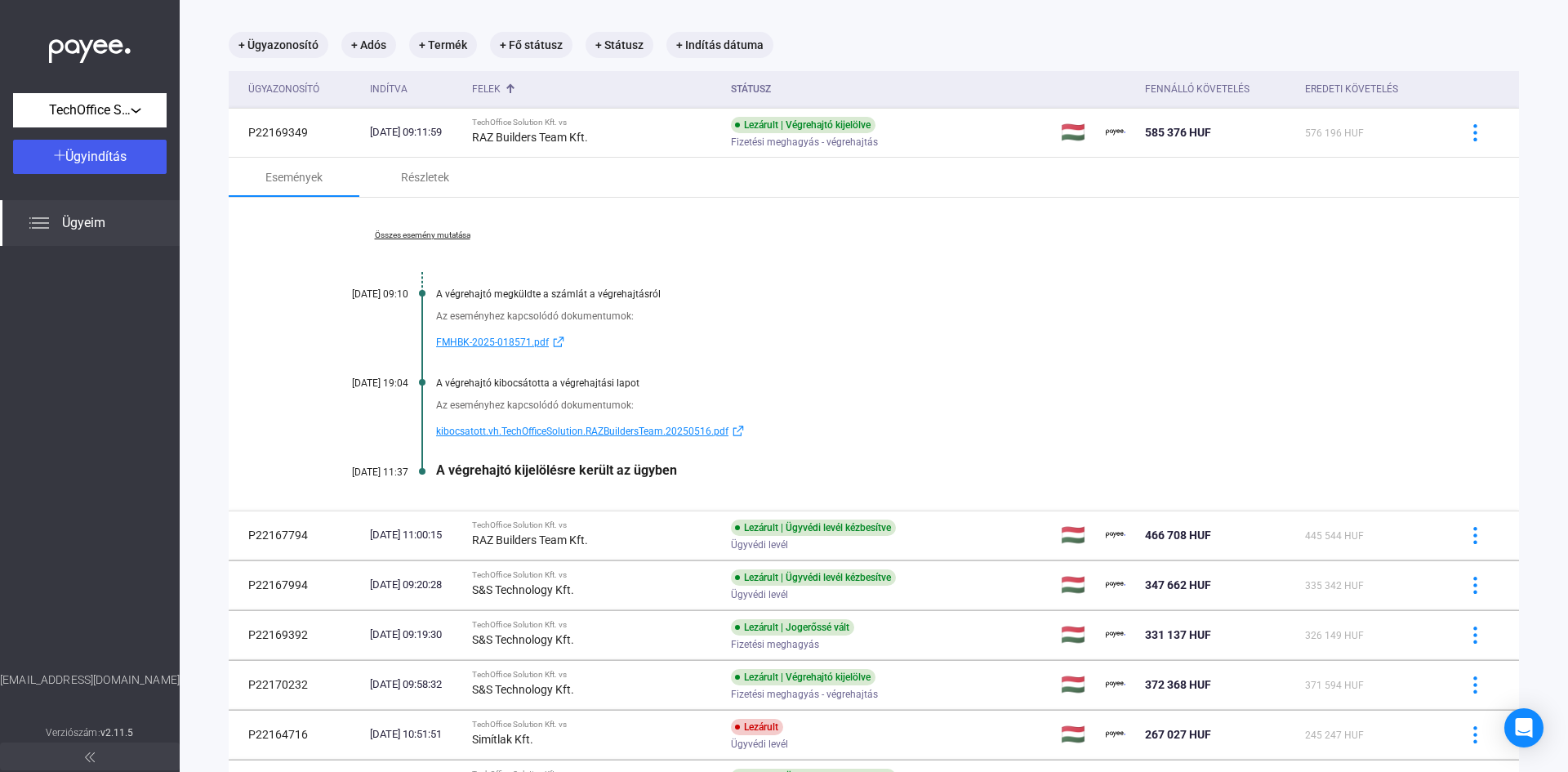
click at [1306, 395] on div "Az eseményhez kapcsolódó dokumentumok: kibocsatott.vh.TechOfficeSolution.RAZBui…" at bounding box center [873, 415] width 1127 height 53
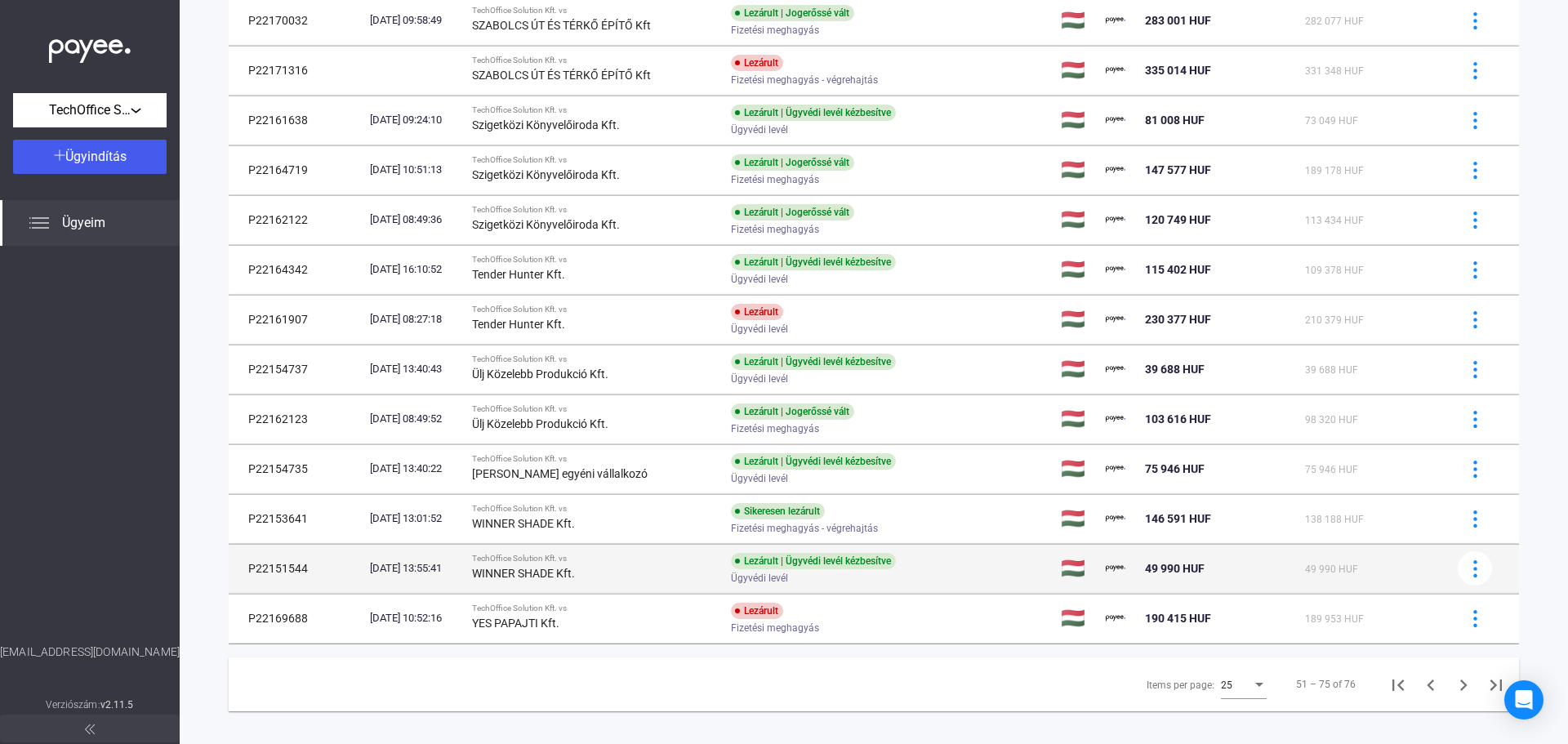
scroll to position [1161, 0]
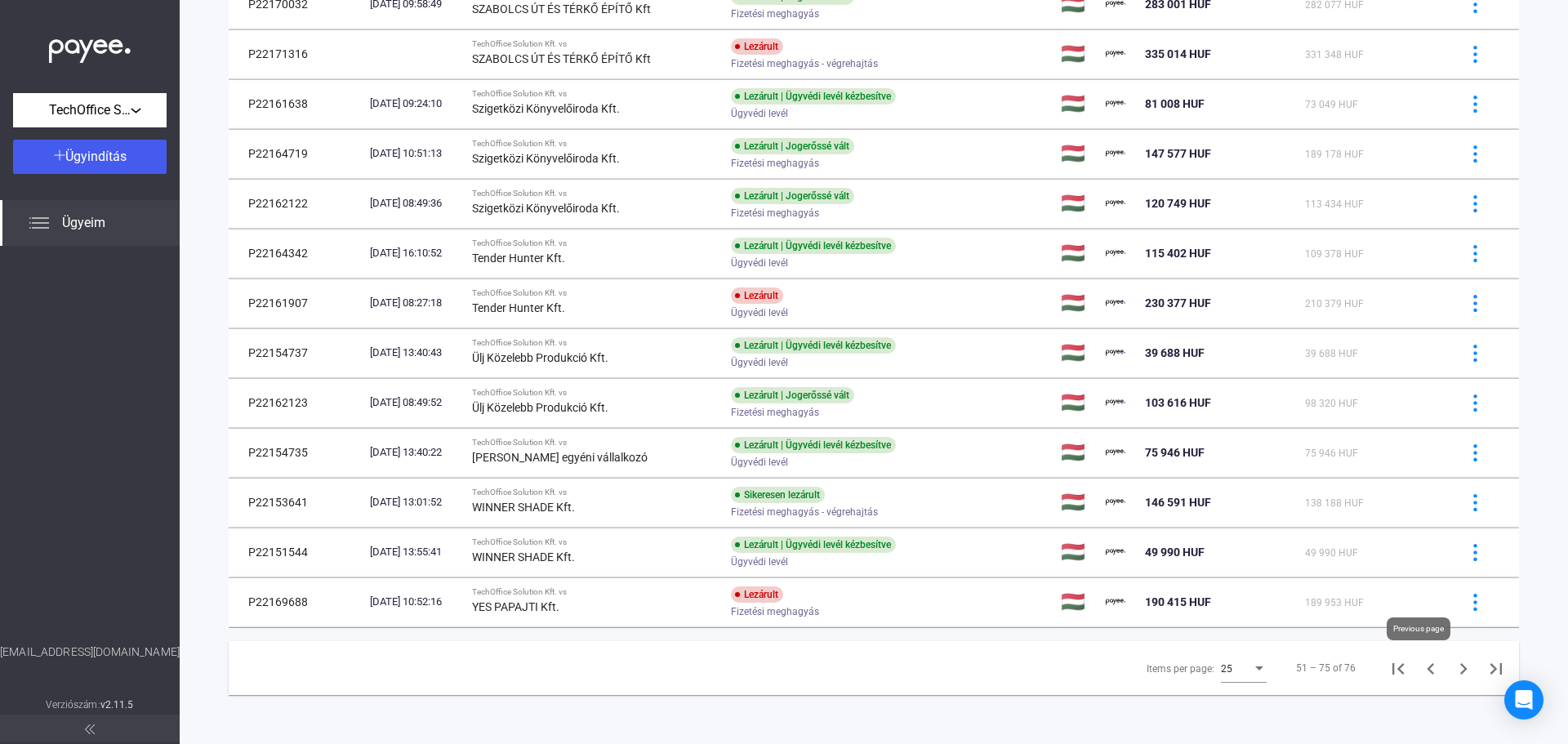
click at [1423, 663] on icon "Previous page" at bounding box center [1431, 669] width 23 height 23
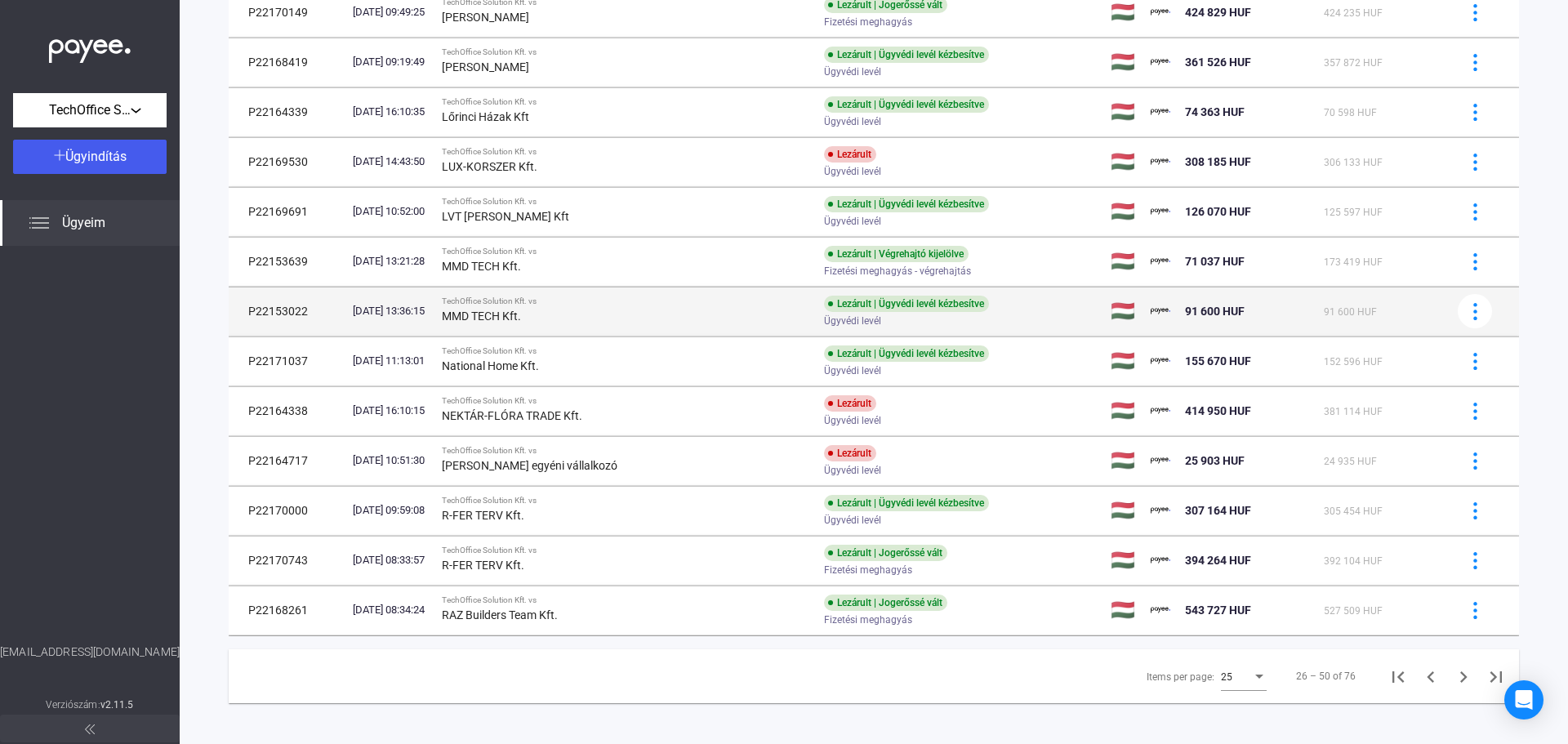
scroll to position [808, 0]
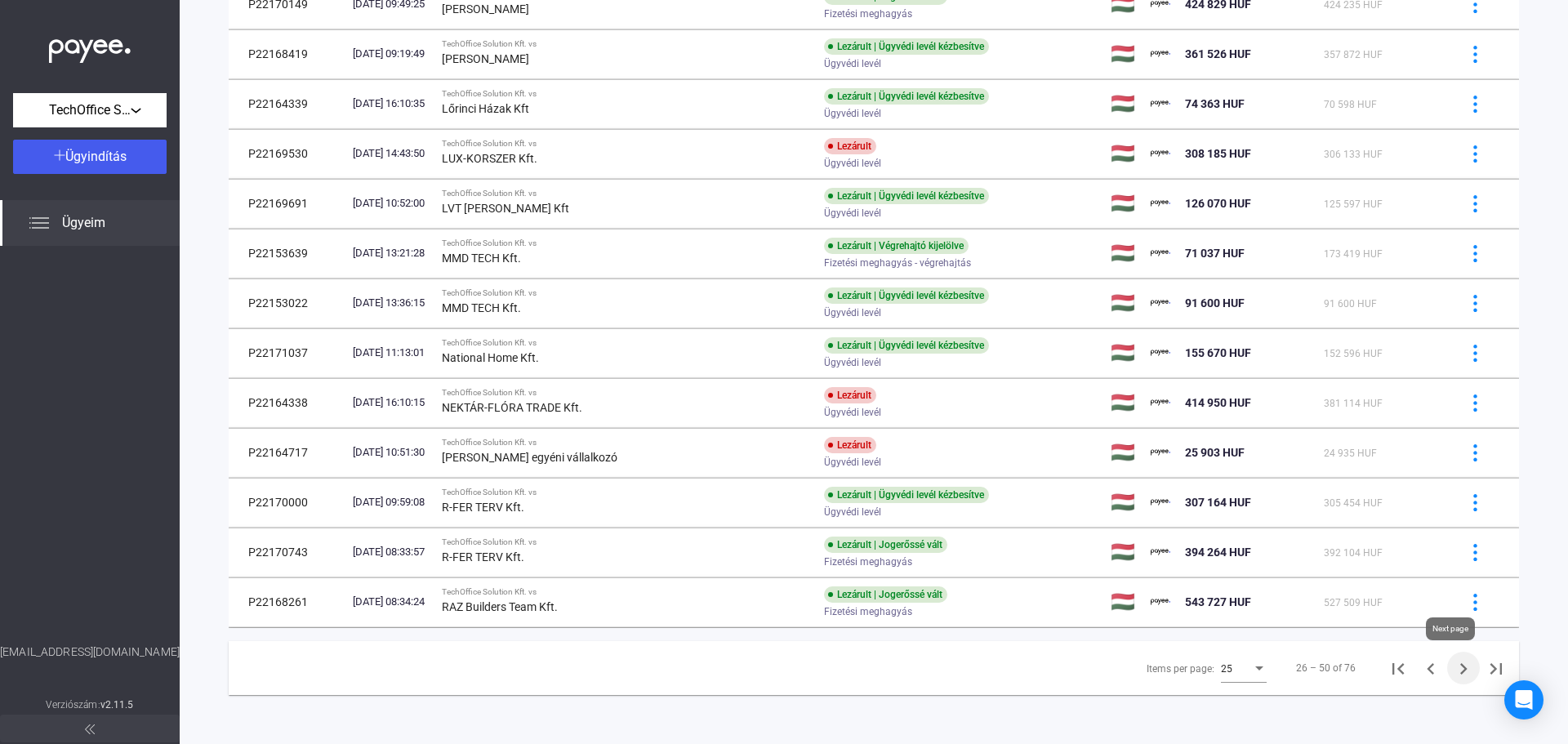
click at [1456, 670] on icon "Next page" at bounding box center [1464, 669] width 23 height 23
